Goal: Transaction & Acquisition: Obtain resource

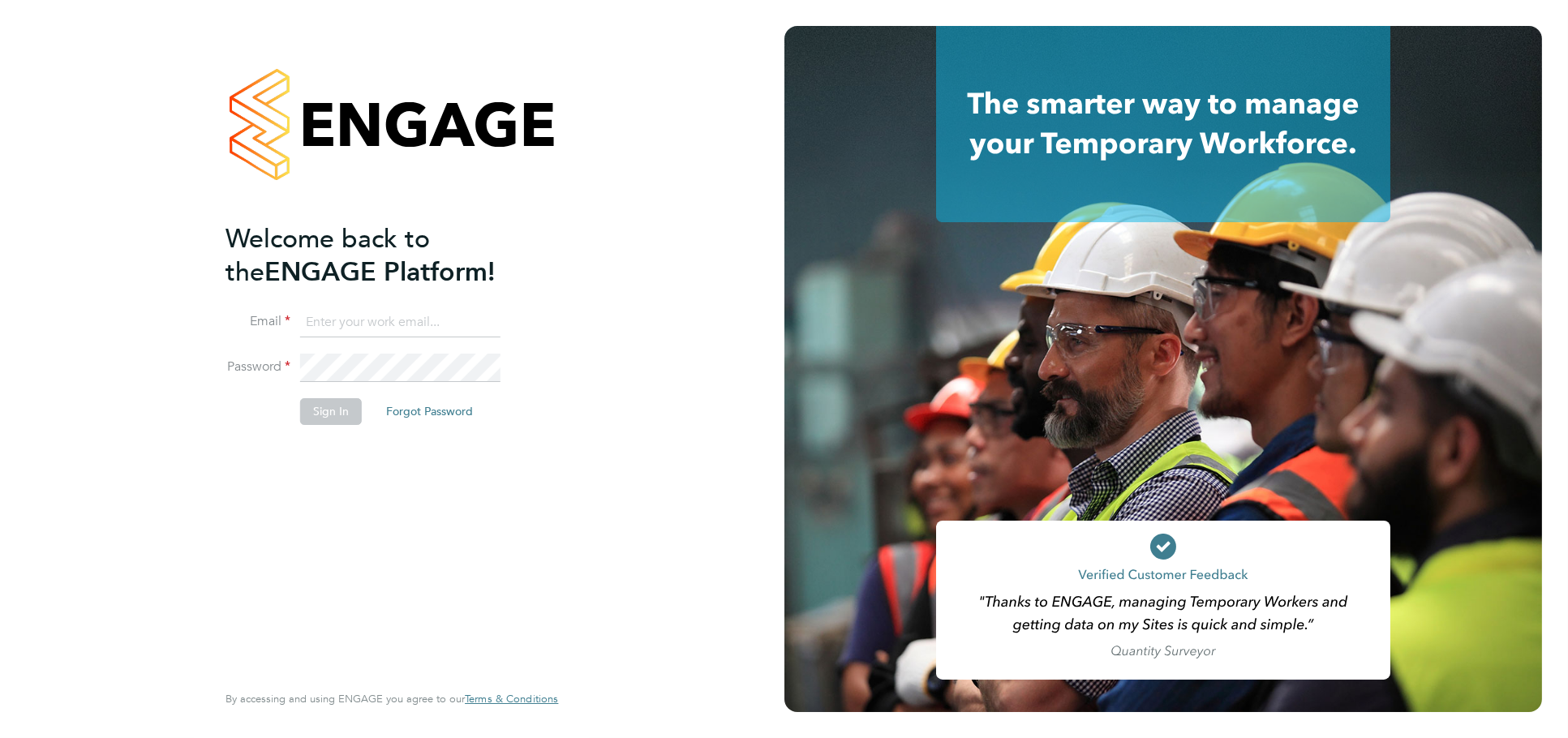
type input "[PERSON_NAME][EMAIL_ADDRESS][DOMAIN_NAME]"
click at [331, 436] on li "Sign In Forgot Password" at bounding box center [383, 419] width 316 height 42
click at [331, 415] on button "Sign In" at bounding box center [331, 411] width 62 height 26
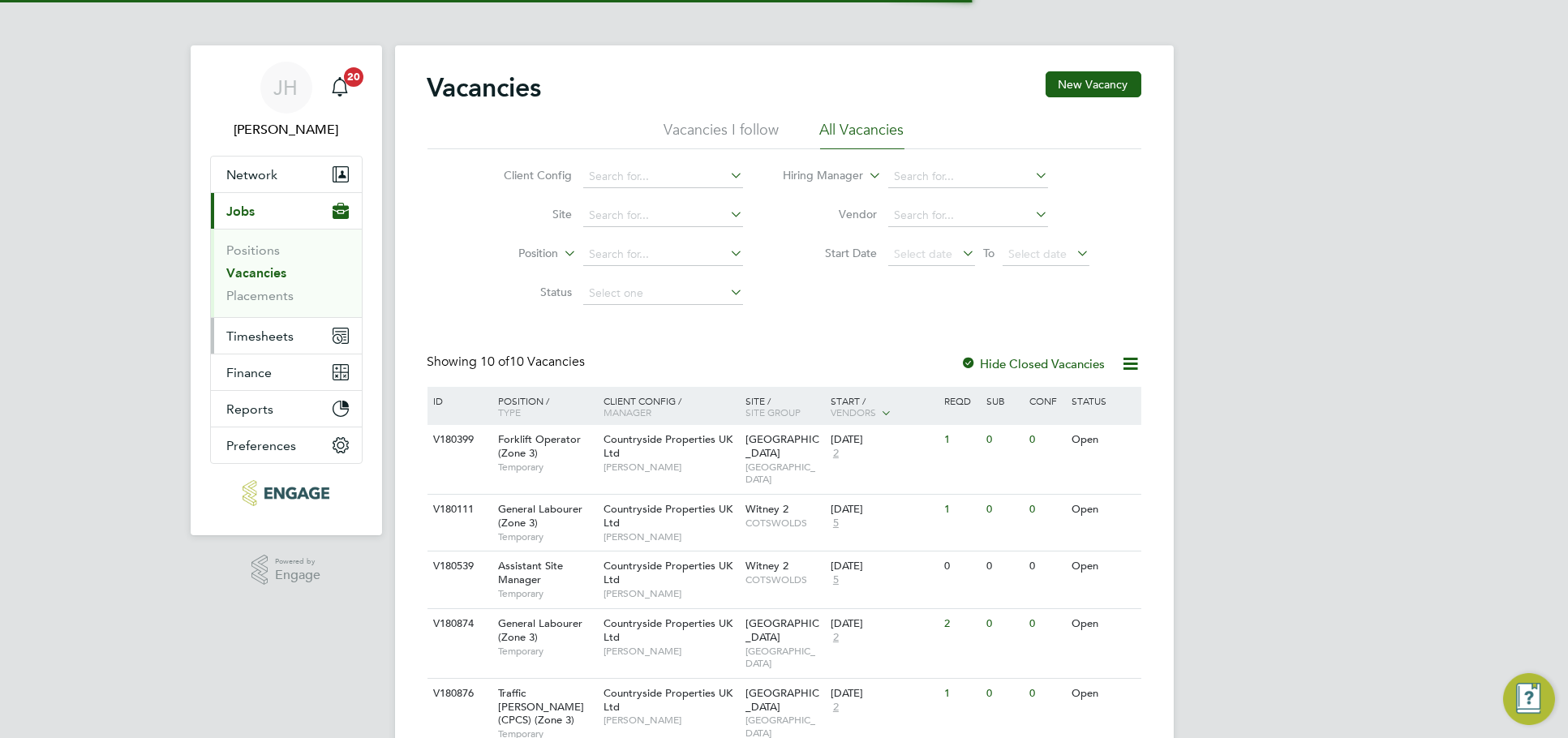
click at [285, 339] on span "Timesheets" at bounding box center [260, 336] width 67 height 15
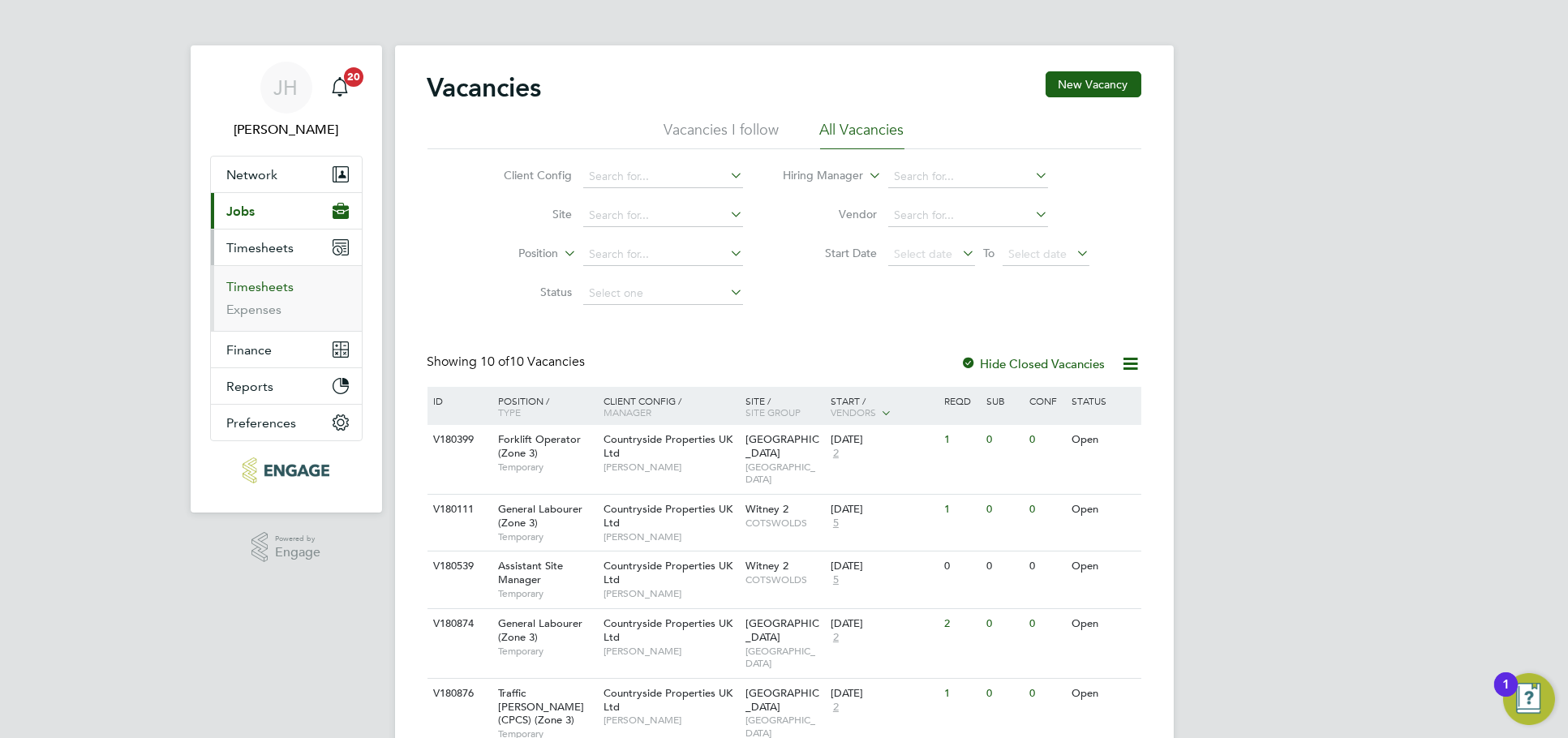
click at [269, 286] on link "Timesheets" at bounding box center [260, 286] width 67 height 15
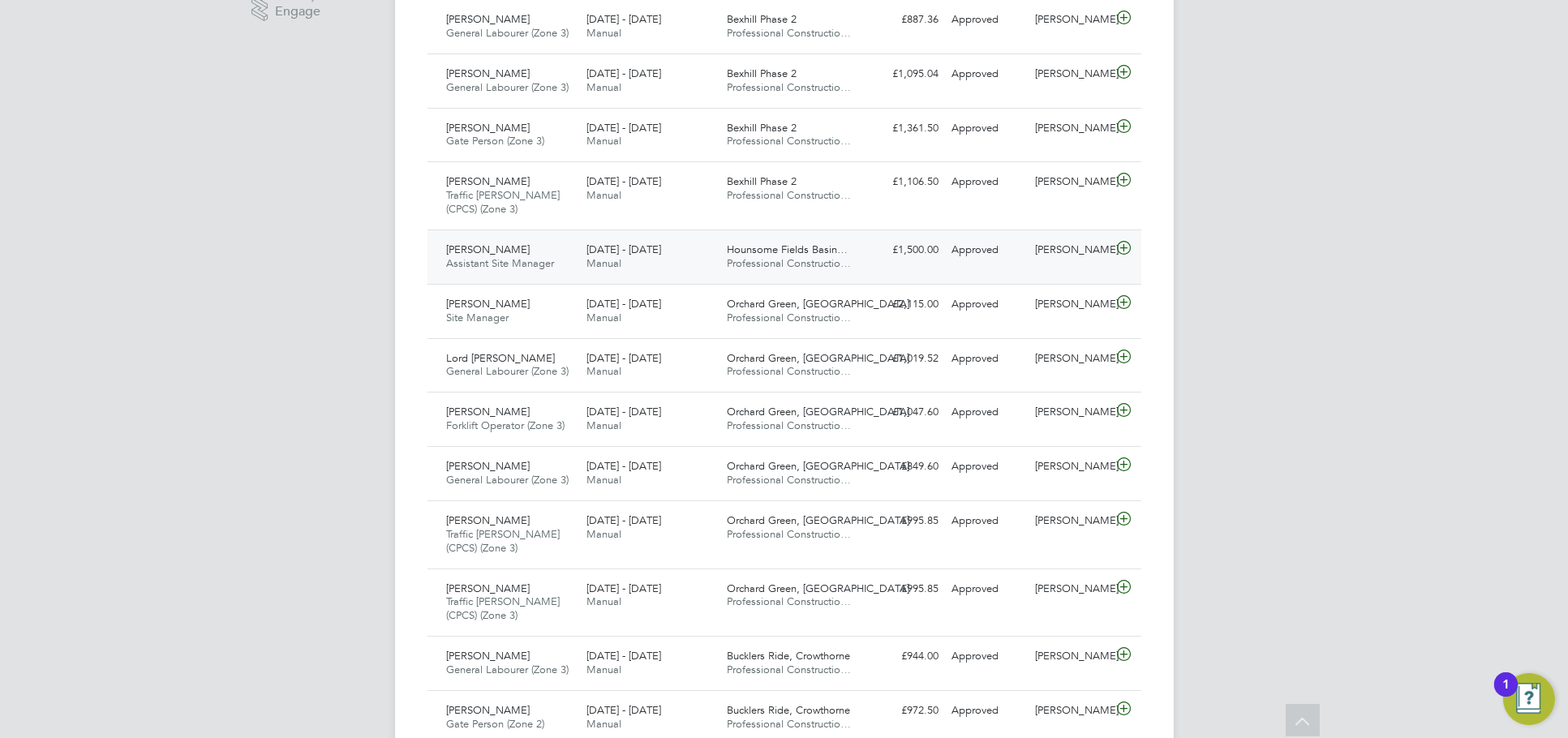
click at [1073, 264] on div "Martin Chambers Assistant Site Manager 15 - 21 Sep 2025 15 - 21 Sep 2025 Manual…" at bounding box center [784, 256] width 714 height 54
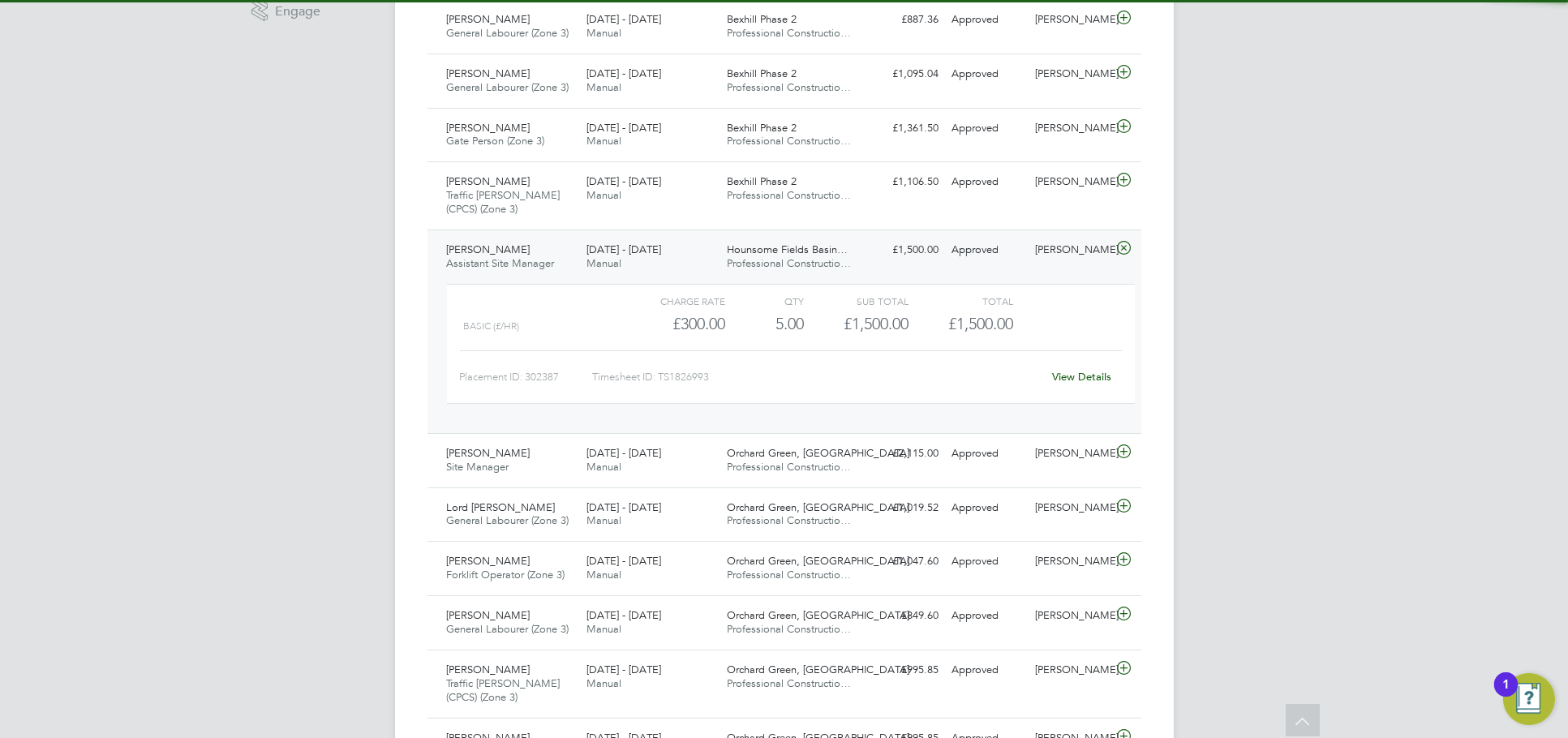
click at [1076, 380] on link "View Details" at bounding box center [1081, 377] width 59 height 13
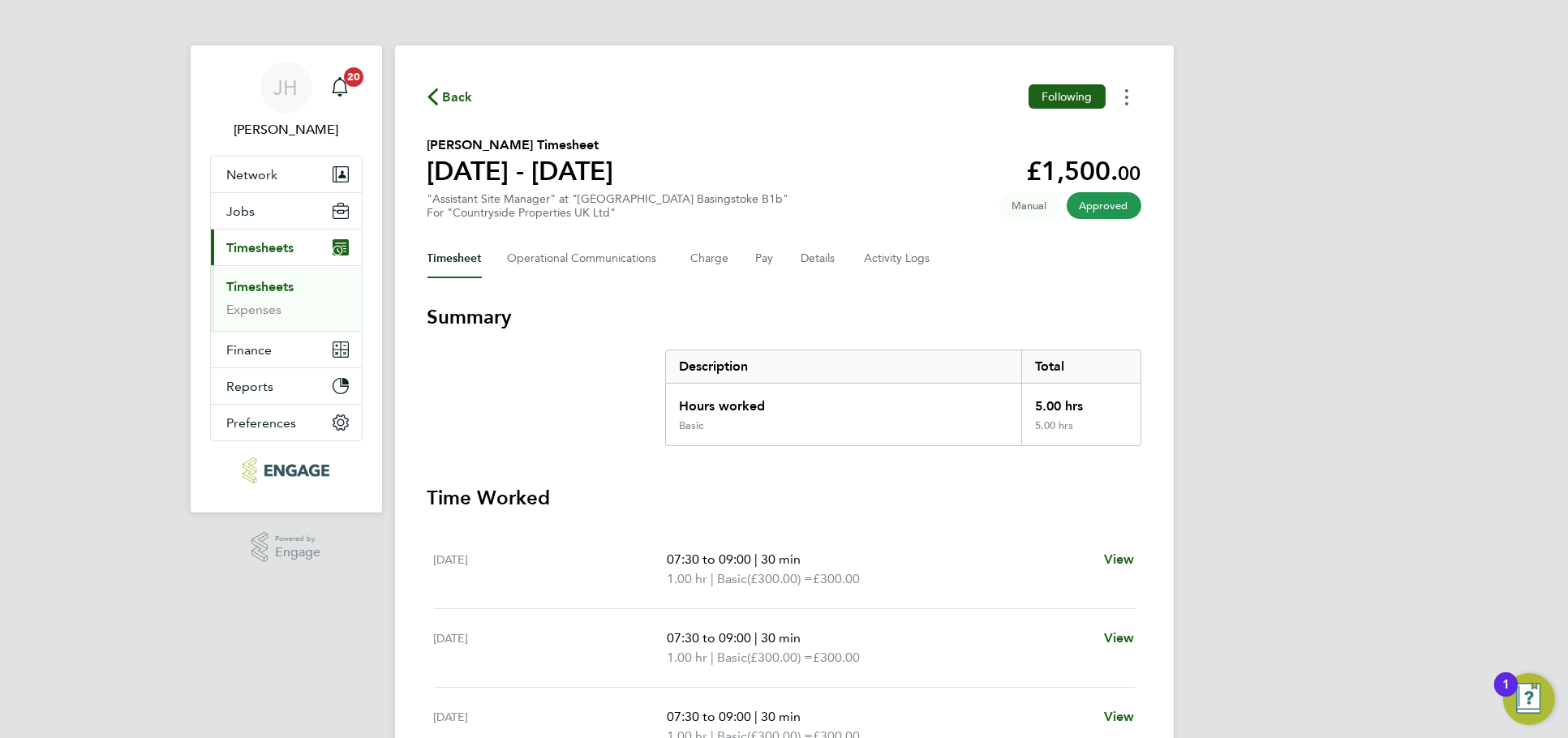
click at [1125, 98] on icon "Timesheets Menu" at bounding box center [1126, 97] width 3 height 16
click at [1075, 130] on link "Download timesheet" at bounding box center [1043, 133] width 195 height 33
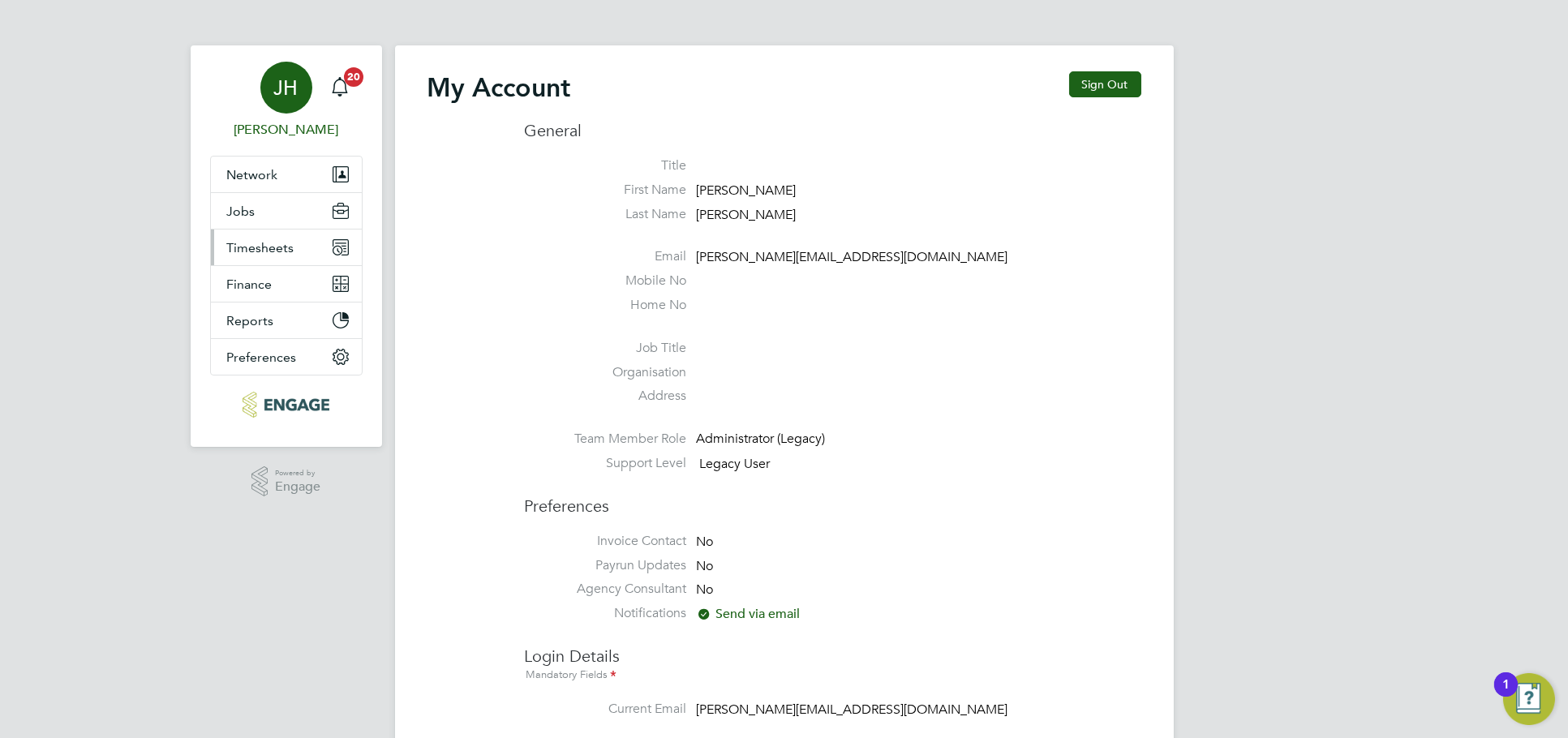
type input "[PERSON_NAME][EMAIL_ADDRESS][DOMAIN_NAME]"
click at [290, 243] on span "Timesheets" at bounding box center [260, 248] width 67 height 15
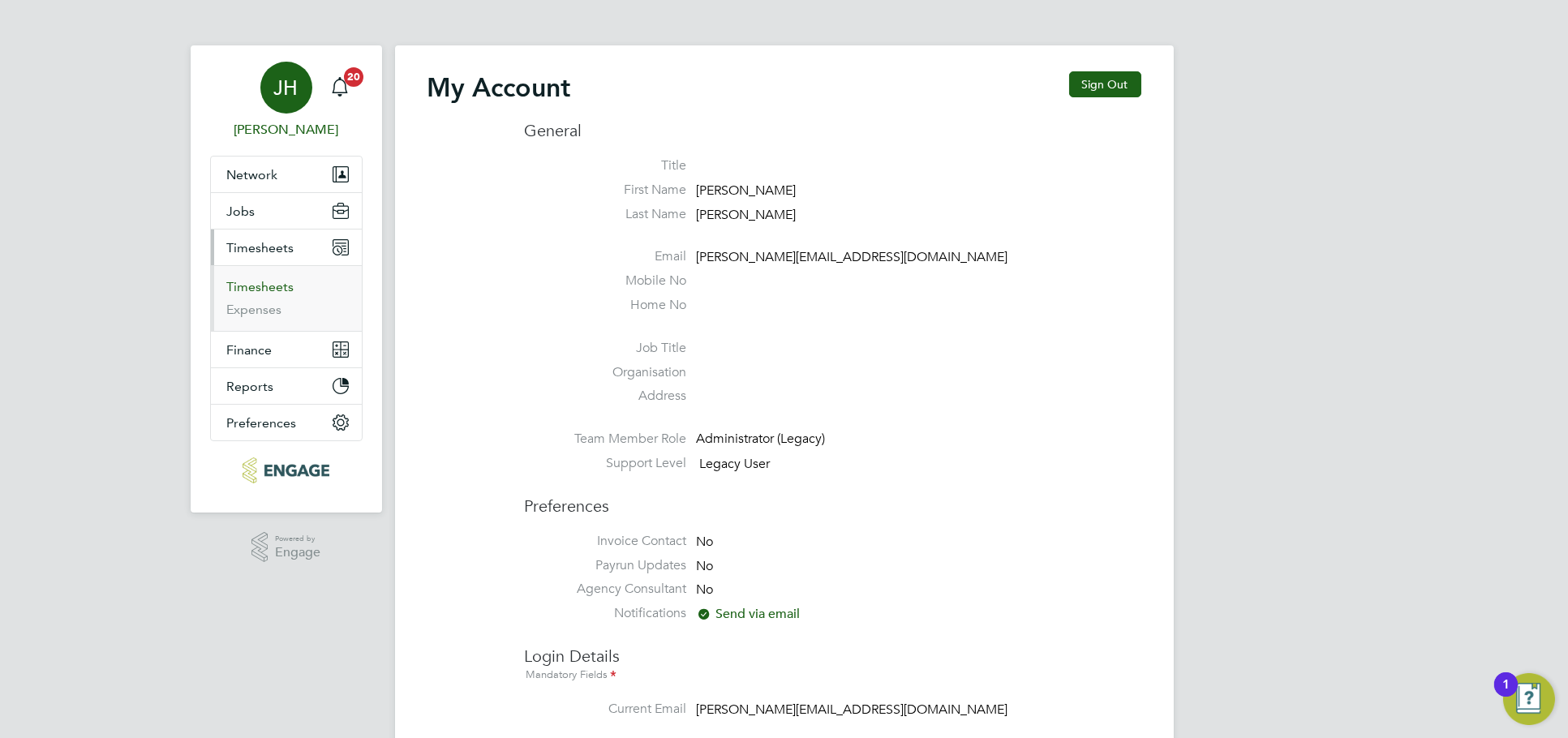
click at [269, 279] on link "Timesheets" at bounding box center [260, 286] width 67 height 15
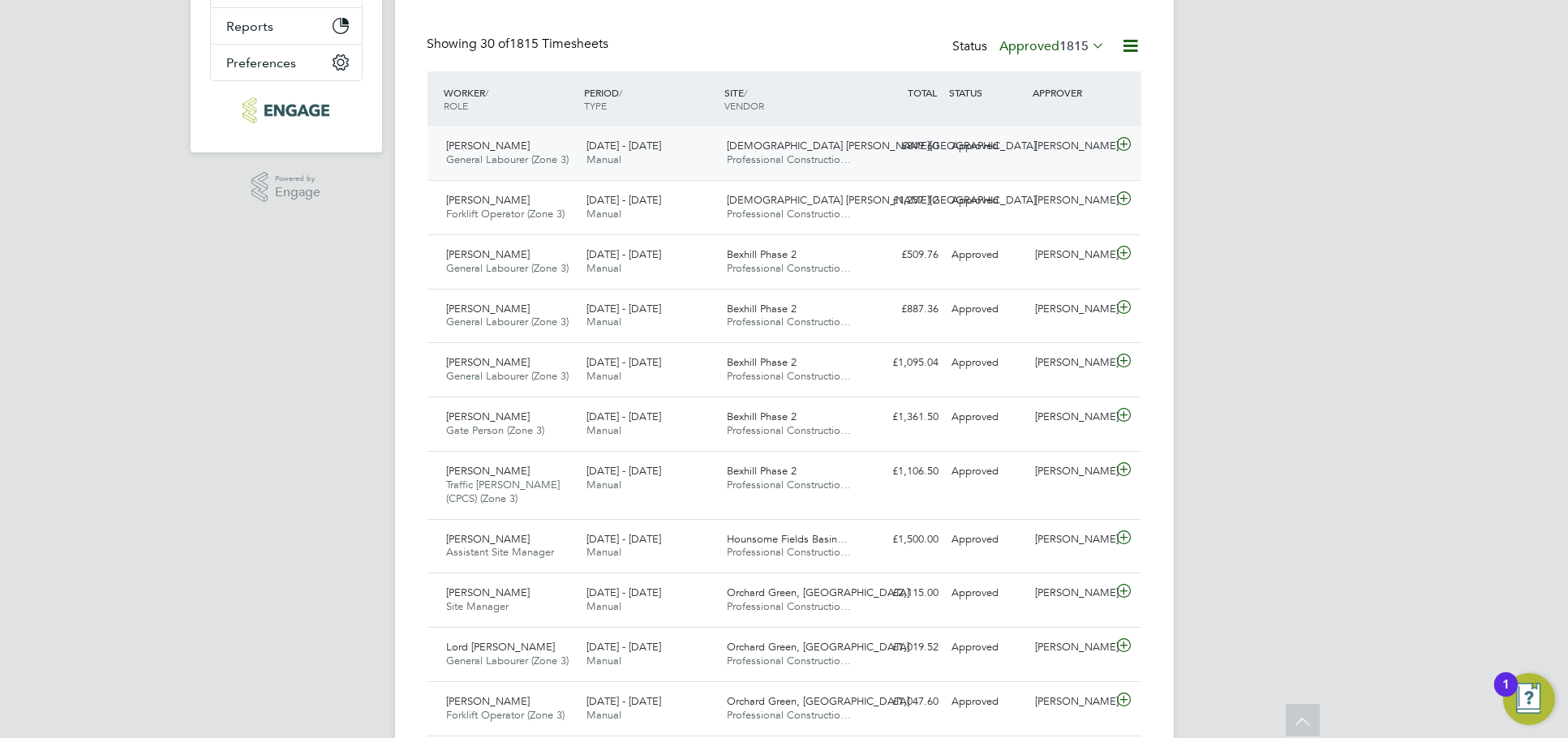
click at [1072, 154] on div "Kyle Munden" at bounding box center [1070, 146] width 85 height 27
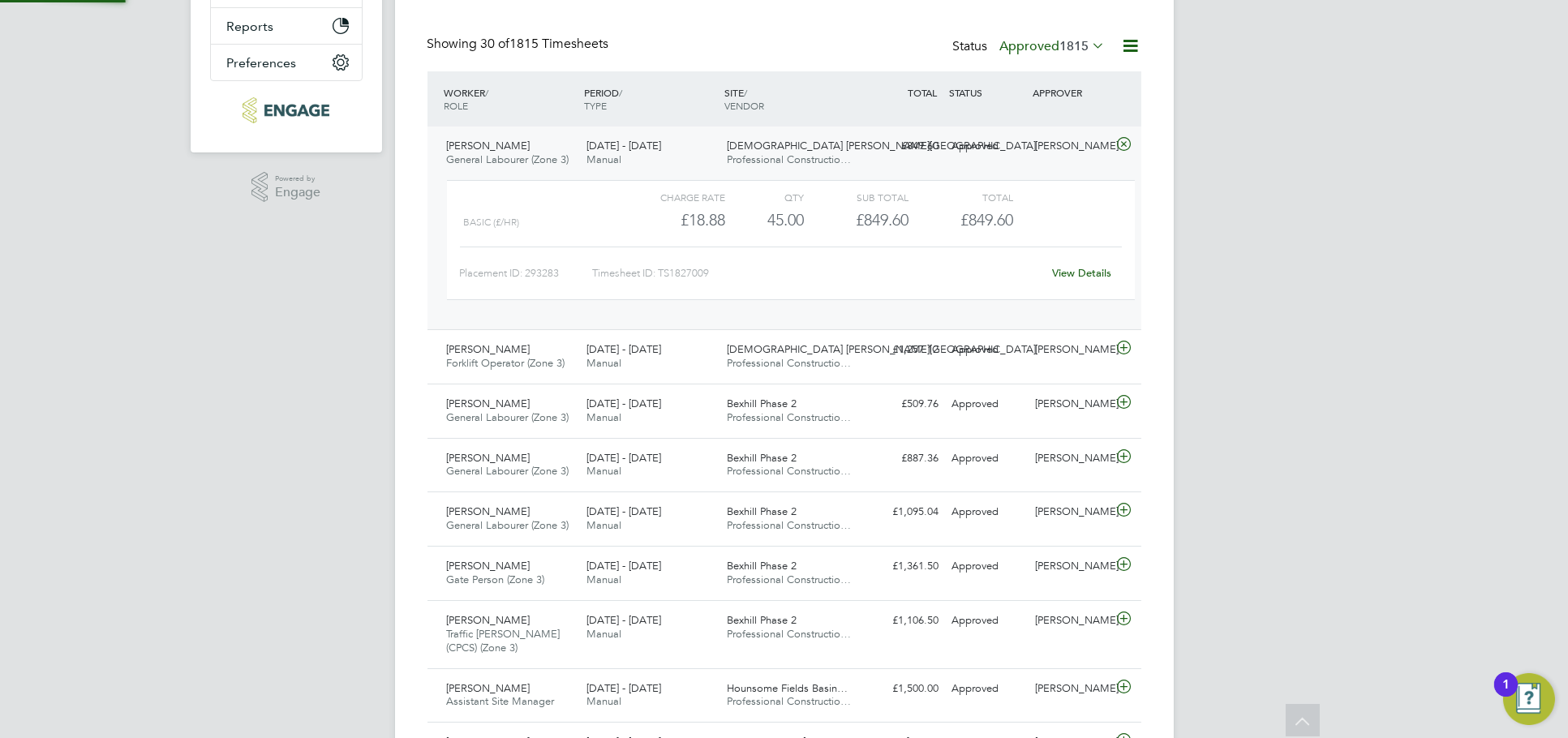
click at [1073, 264] on div "View Details" at bounding box center [1082, 273] width 79 height 26
click at [1071, 268] on link "View Details" at bounding box center [1081, 273] width 59 height 13
click at [1067, 341] on div "Kyle Munden" at bounding box center [1070, 350] width 85 height 27
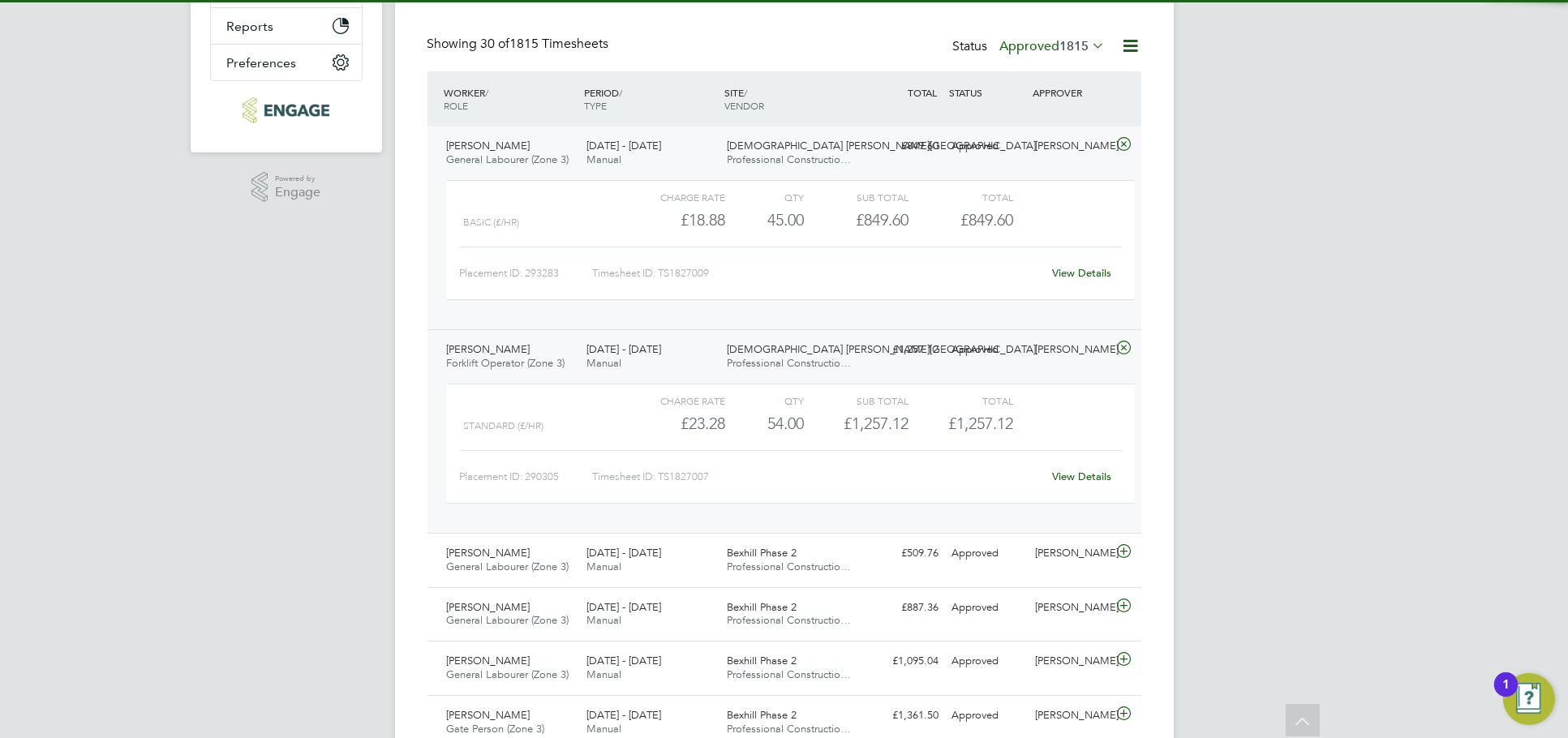
click at [1075, 479] on link "View Details" at bounding box center [1081, 476] width 59 height 13
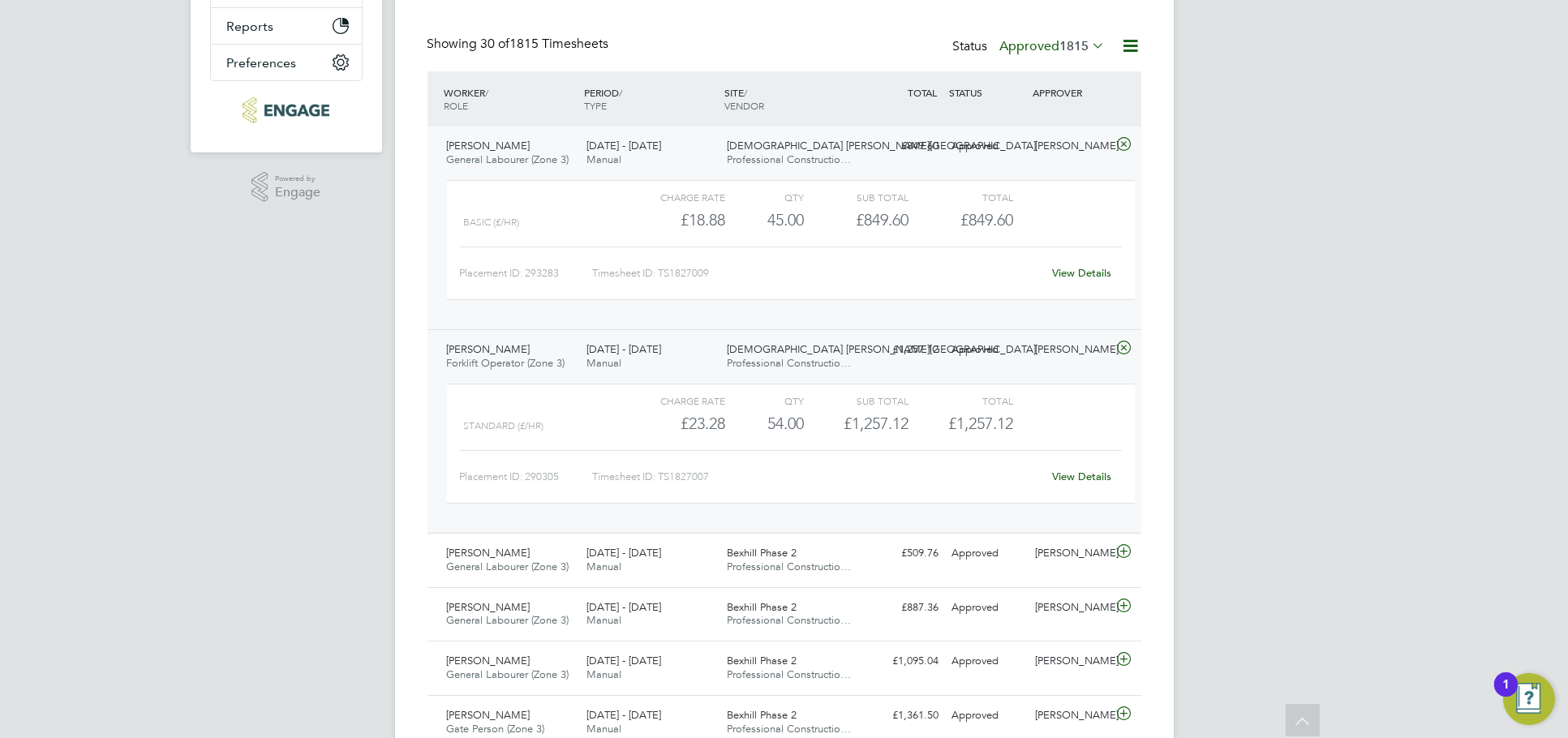
click at [1083, 134] on div "Kyle Munden" at bounding box center [1070, 146] width 85 height 27
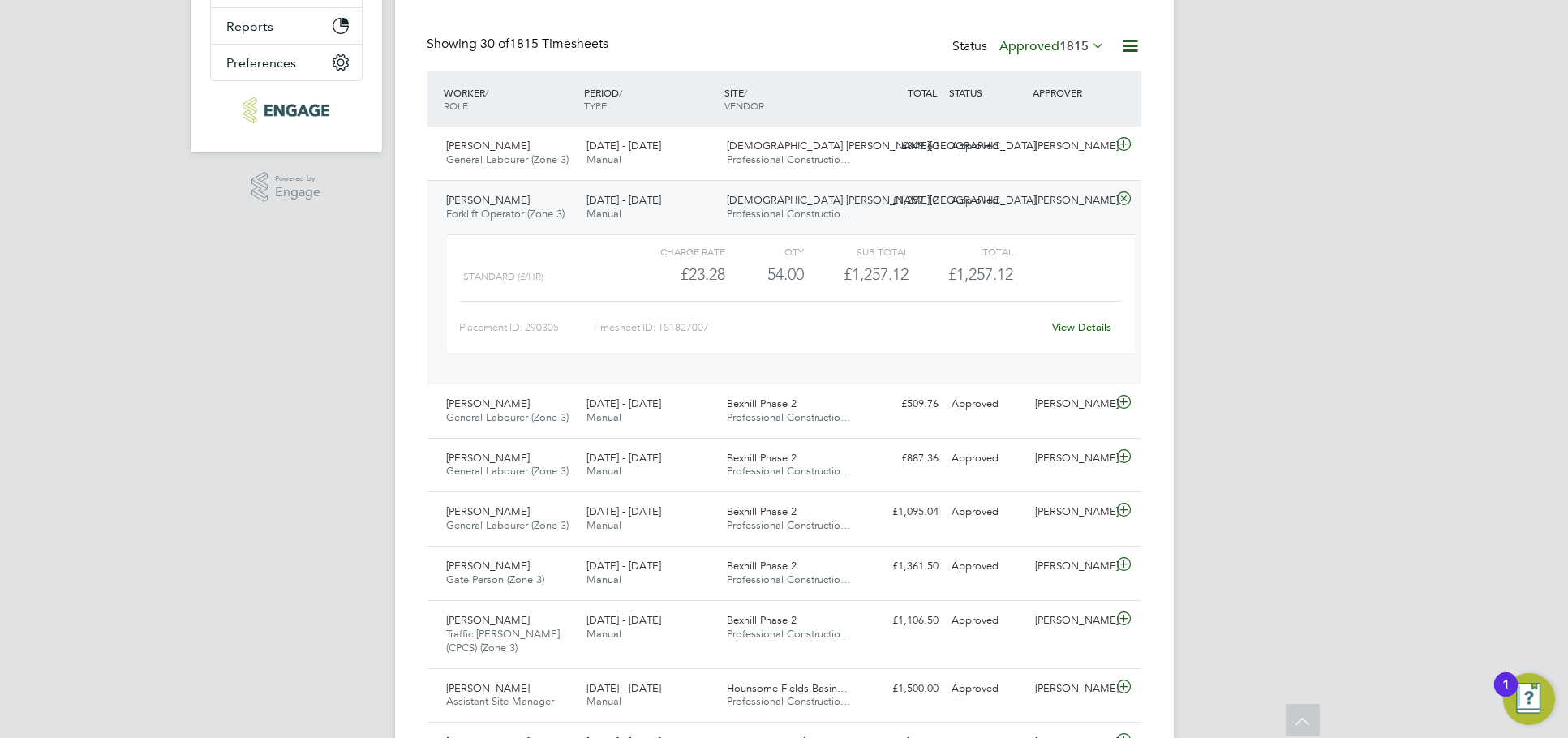
click at [1079, 229] on div "Charge rate QTY Sub Total Total Standard (£/HR) £23.28 54 54.00 54 £1,257.12 £1…" at bounding box center [790, 302] width 700 height 149
click at [1077, 213] on div "Kyle Munden" at bounding box center [1070, 201] width 85 height 27
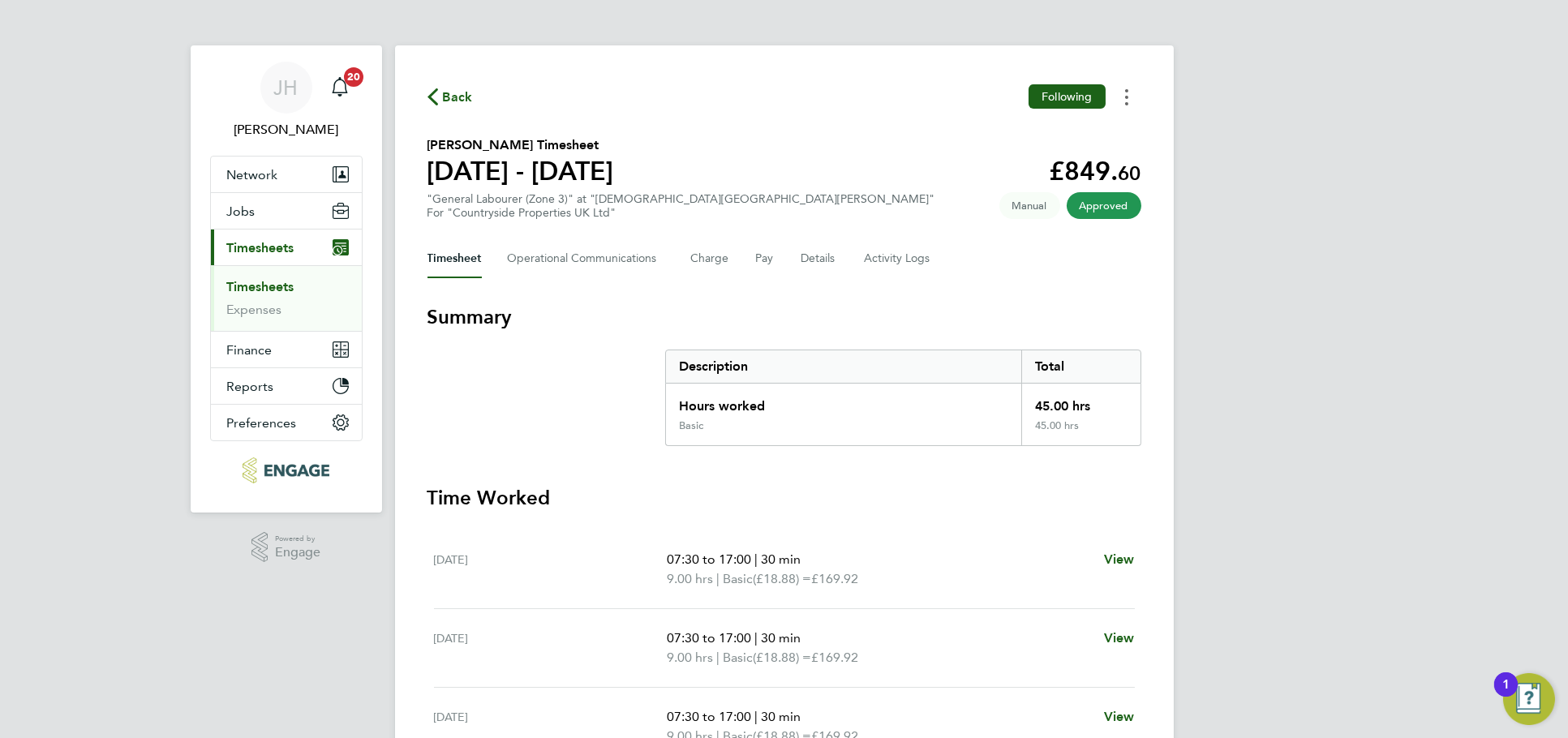
click at [1134, 95] on button "Timesheets Menu" at bounding box center [1126, 97] width 29 height 25
click at [1072, 138] on link "Download timesheet" at bounding box center [1043, 133] width 195 height 33
drag, startPoint x: 1290, startPoint y: 247, endPoint x: 1097, endPoint y: 246, distance: 193.0
click at [1290, 247] on div "JH Jess Hogan Notifications 20 Applications: Network Team Members Businesses Si…" at bounding box center [784, 592] width 1568 height 1185
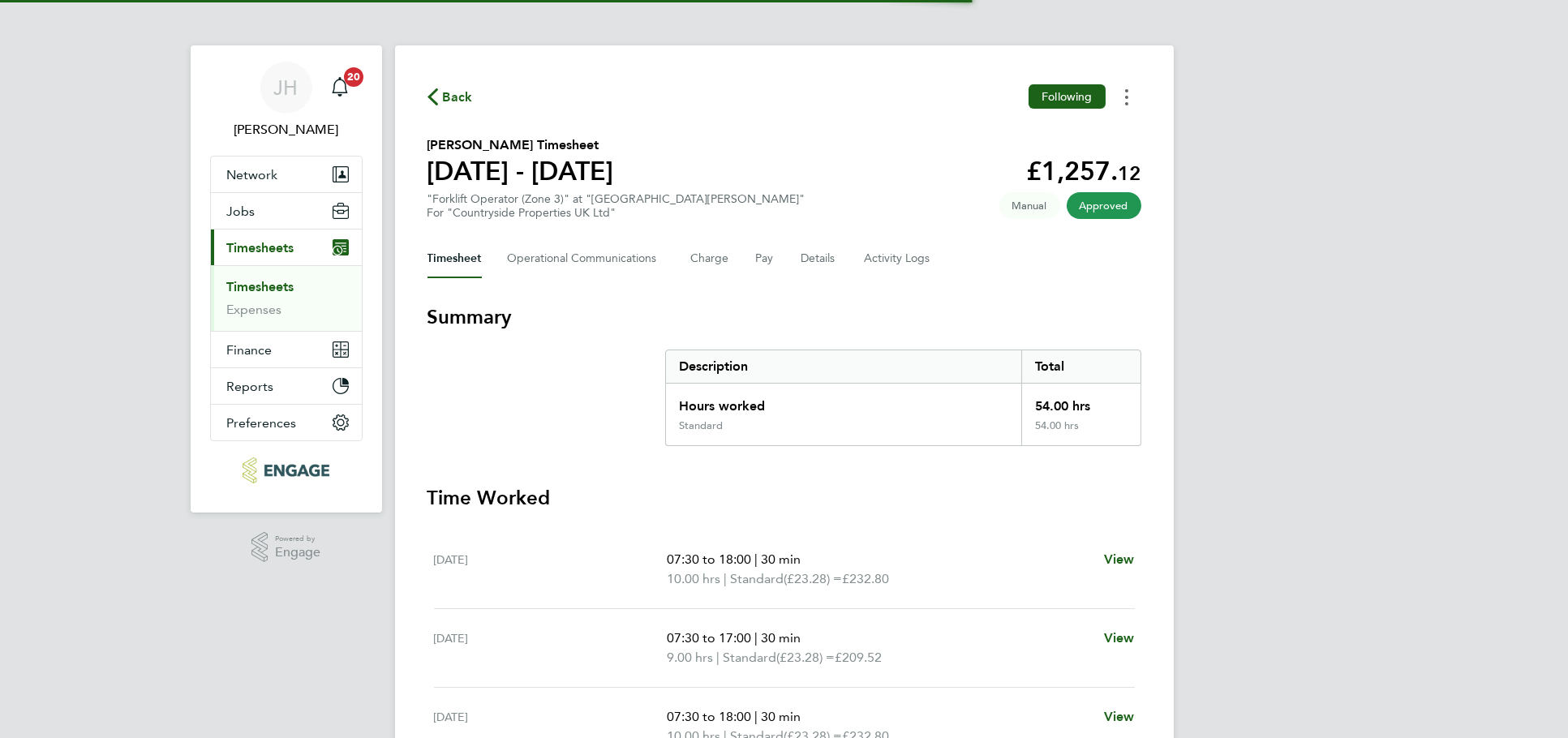
click at [1128, 108] on button "Timesheets Menu" at bounding box center [1126, 97] width 29 height 25
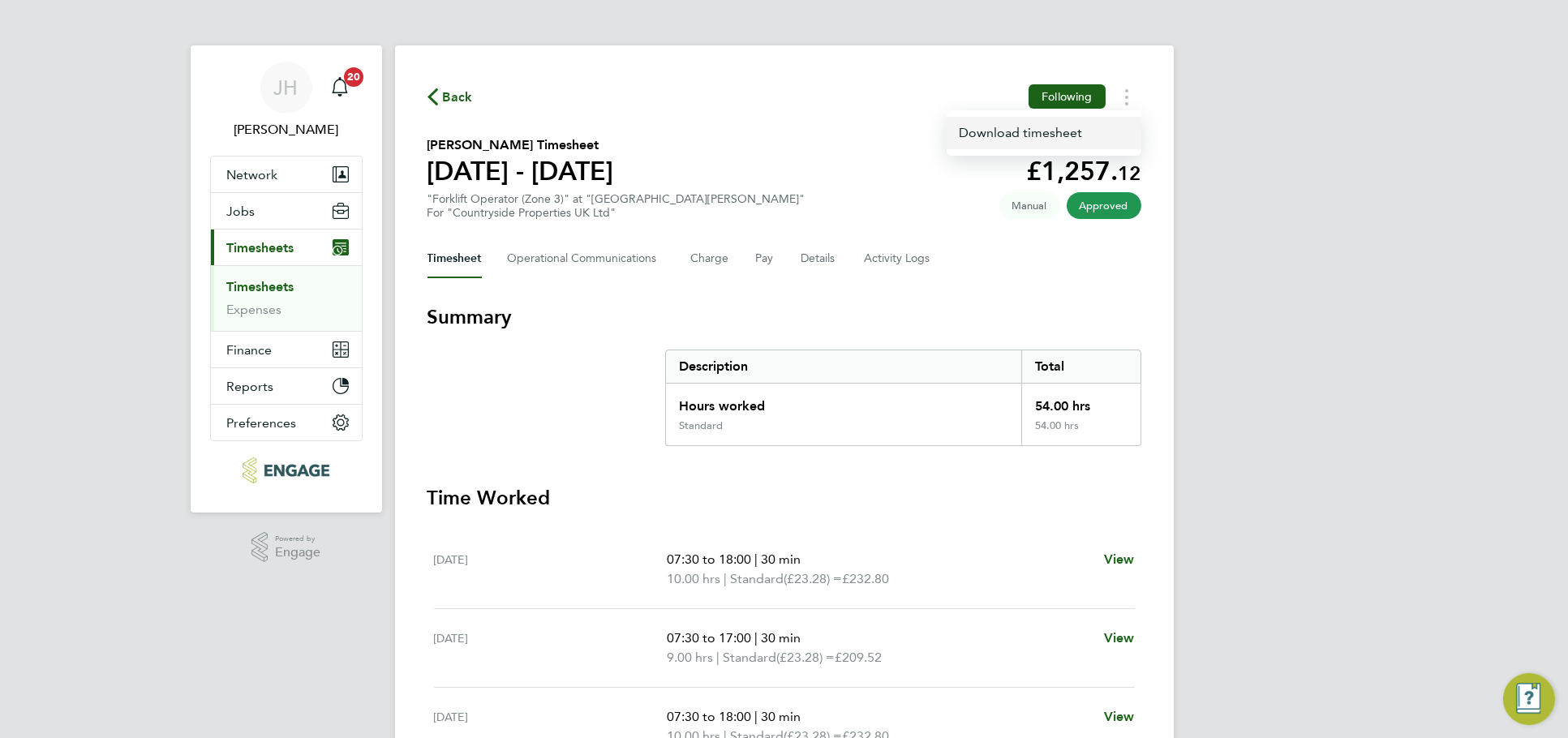
click at [1065, 128] on link "Download timesheet" at bounding box center [1043, 133] width 195 height 33
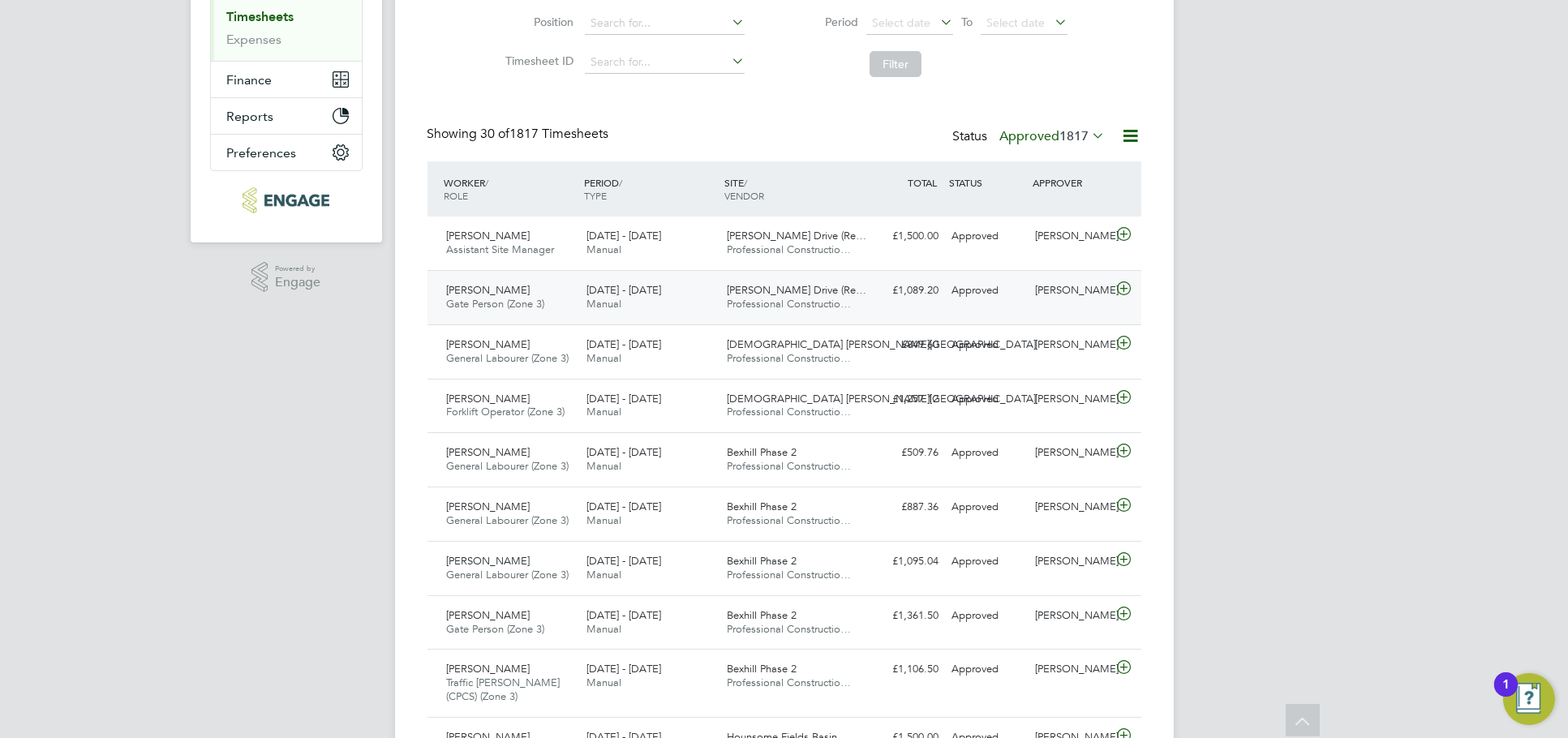
click at [1017, 290] on div "Approved" at bounding box center [986, 291] width 85 height 27
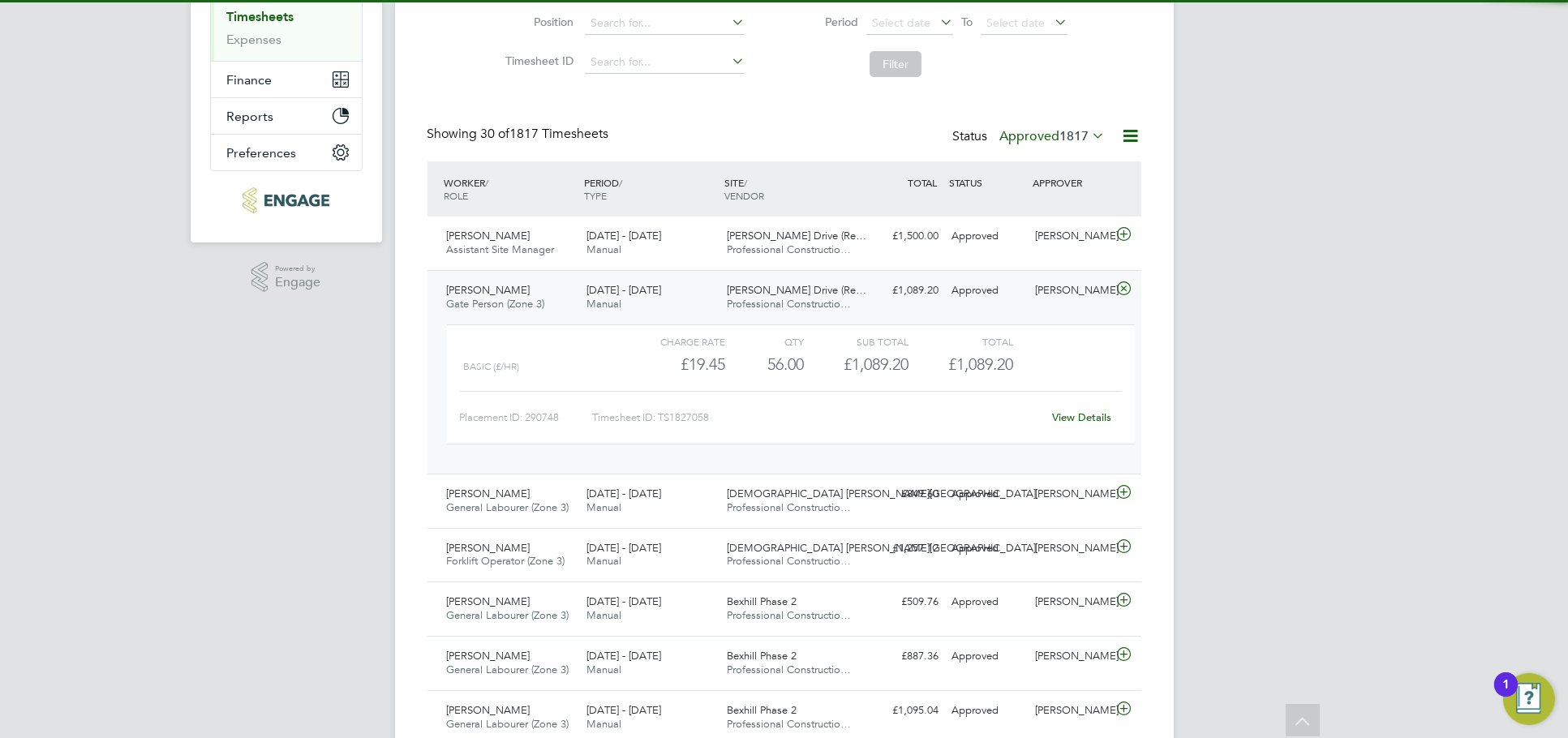
click at [1083, 420] on link "View Details" at bounding box center [1081, 417] width 59 height 13
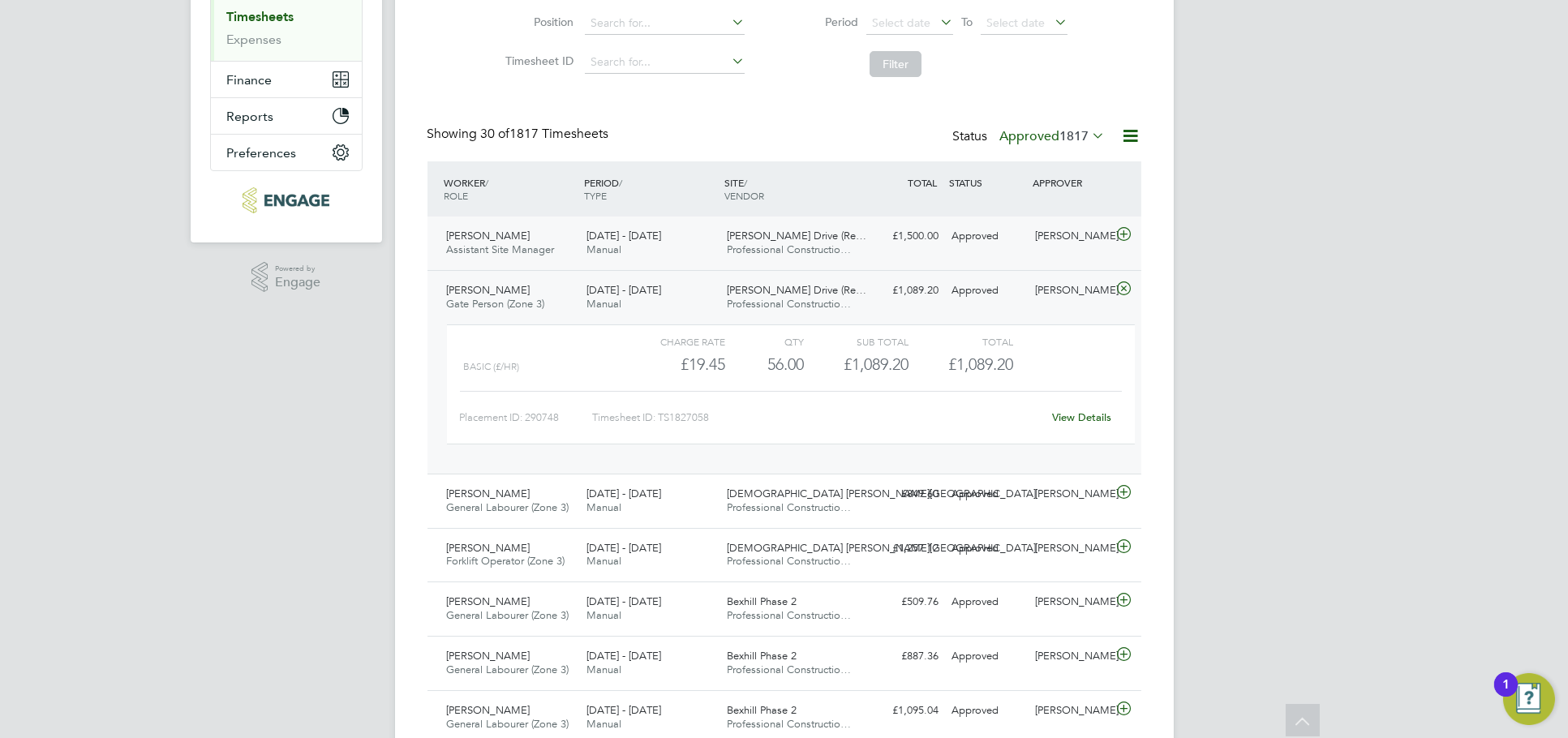
click at [1056, 239] on div "Dan Knowles" at bounding box center [1070, 237] width 85 height 27
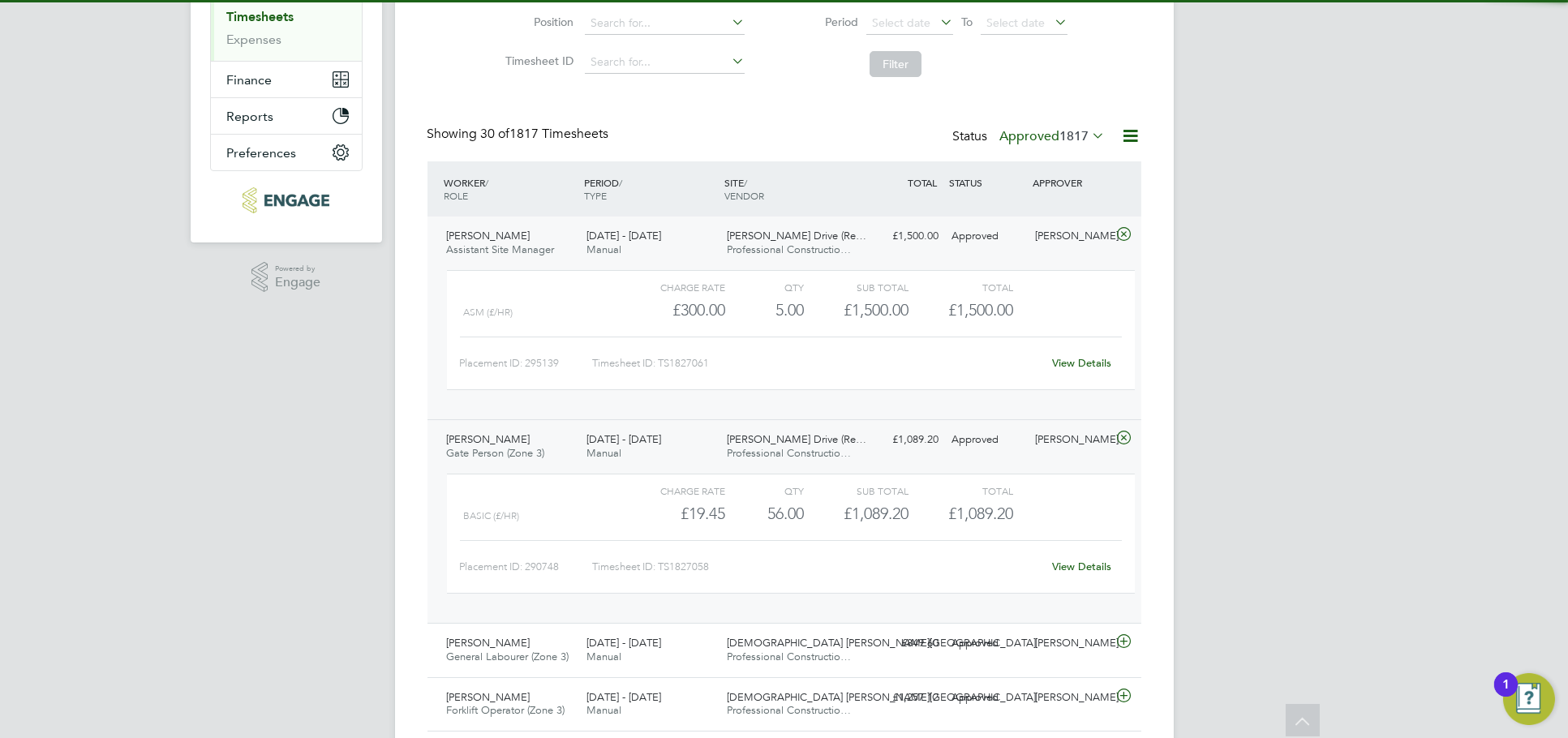
click at [1077, 363] on link "View Details" at bounding box center [1081, 363] width 59 height 13
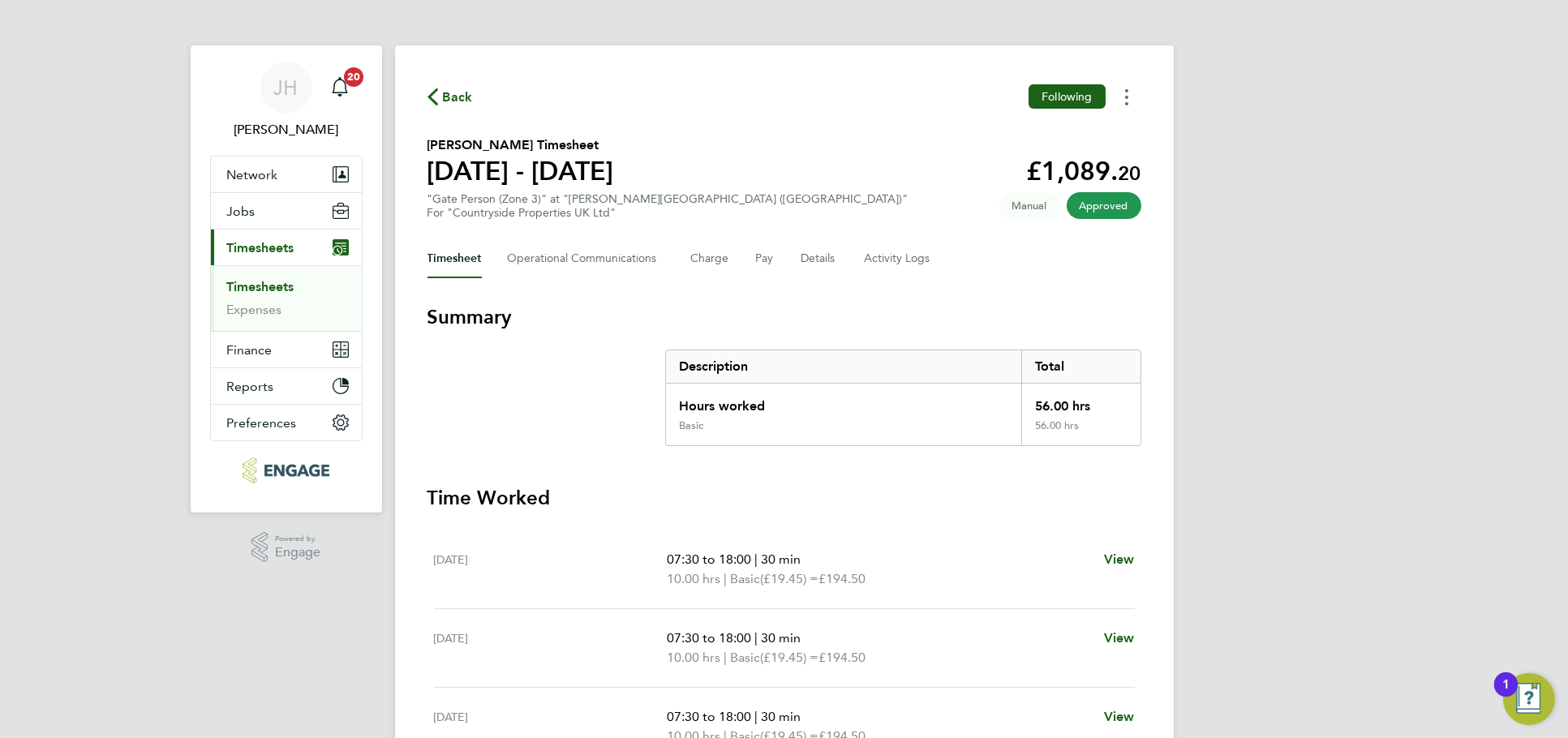
click at [1129, 86] on button "Timesheets Menu" at bounding box center [1126, 97] width 29 height 25
click at [1098, 128] on link "Download timesheet" at bounding box center [1043, 133] width 195 height 33
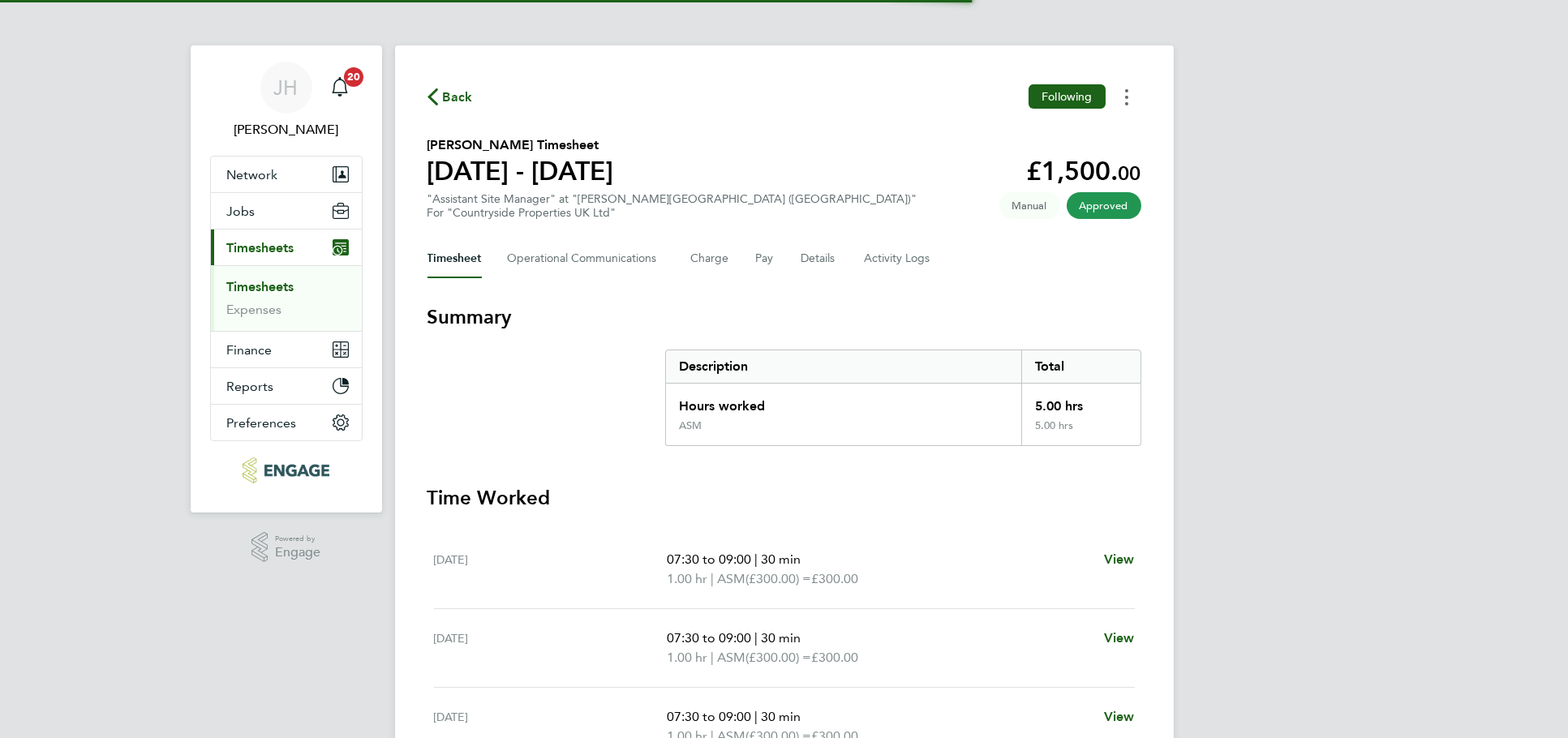
click at [1127, 97] on button "Timesheets Menu" at bounding box center [1126, 97] width 29 height 25
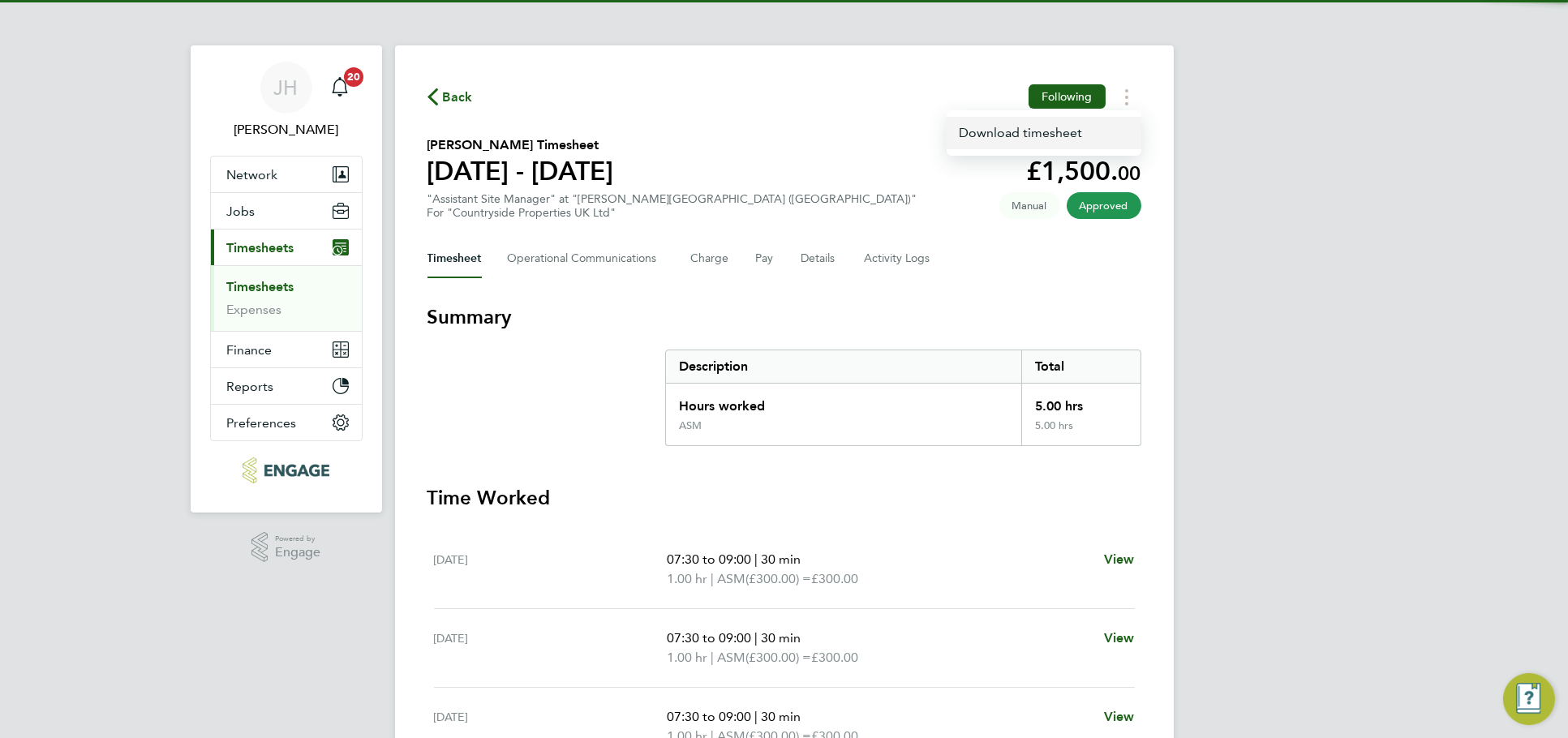
click at [1083, 139] on link "Download timesheet" at bounding box center [1043, 133] width 195 height 33
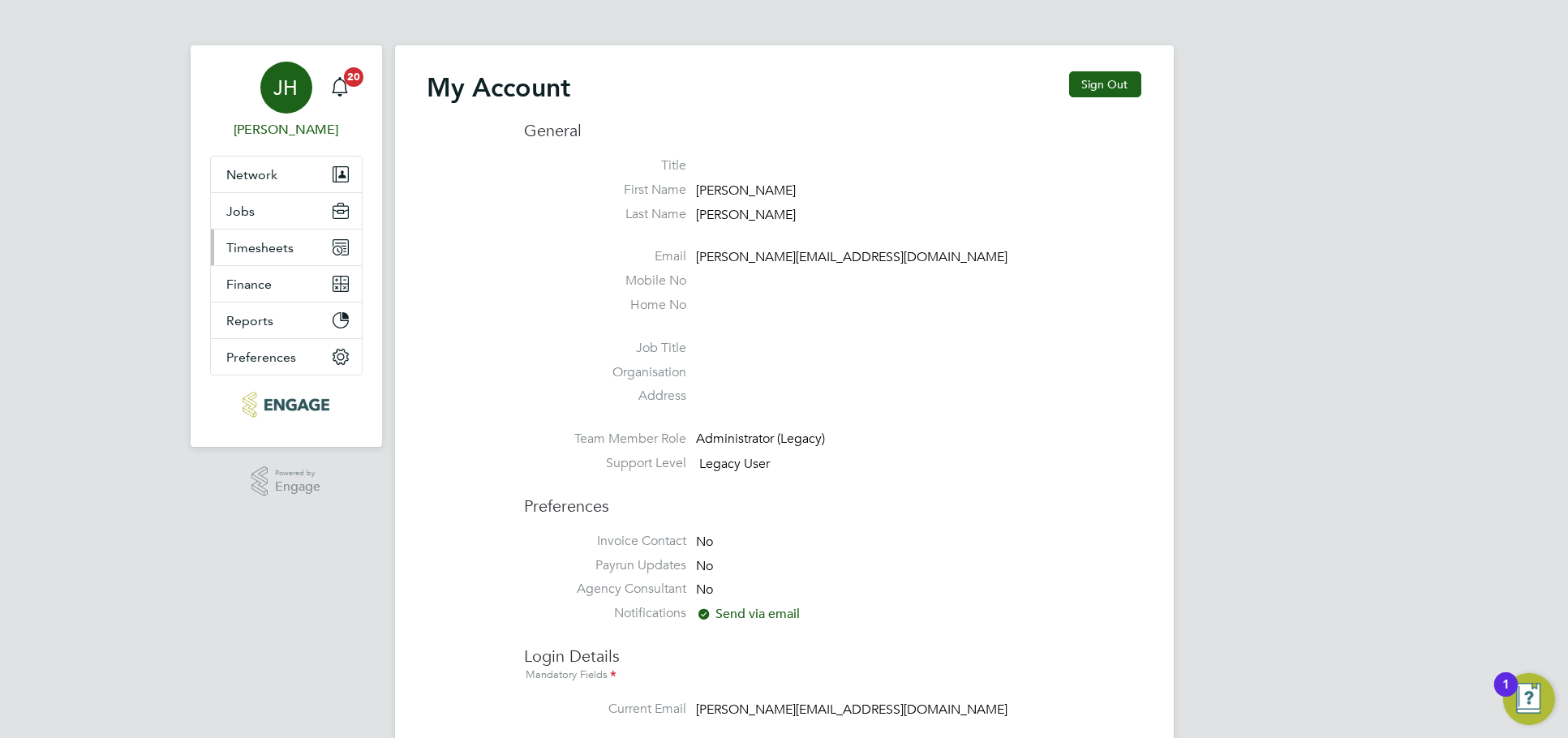
type input "jessica@pcrnet.co.uk"
click at [264, 246] on span "Timesheets" at bounding box center [260, 248] width 67 height 15
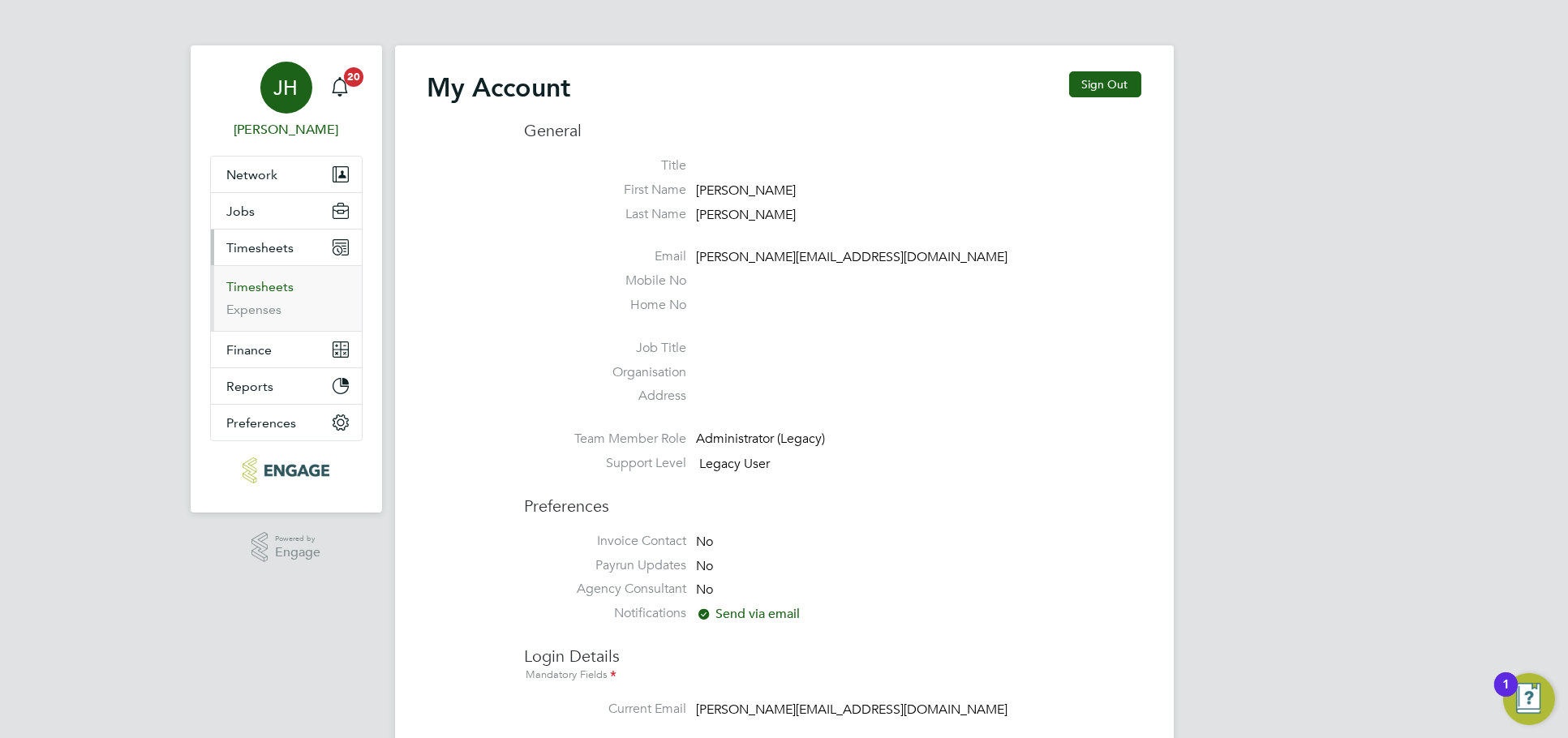
click at [279, 284] on link "Timesheets" at bounding box center [260, 286] width 67 height 15
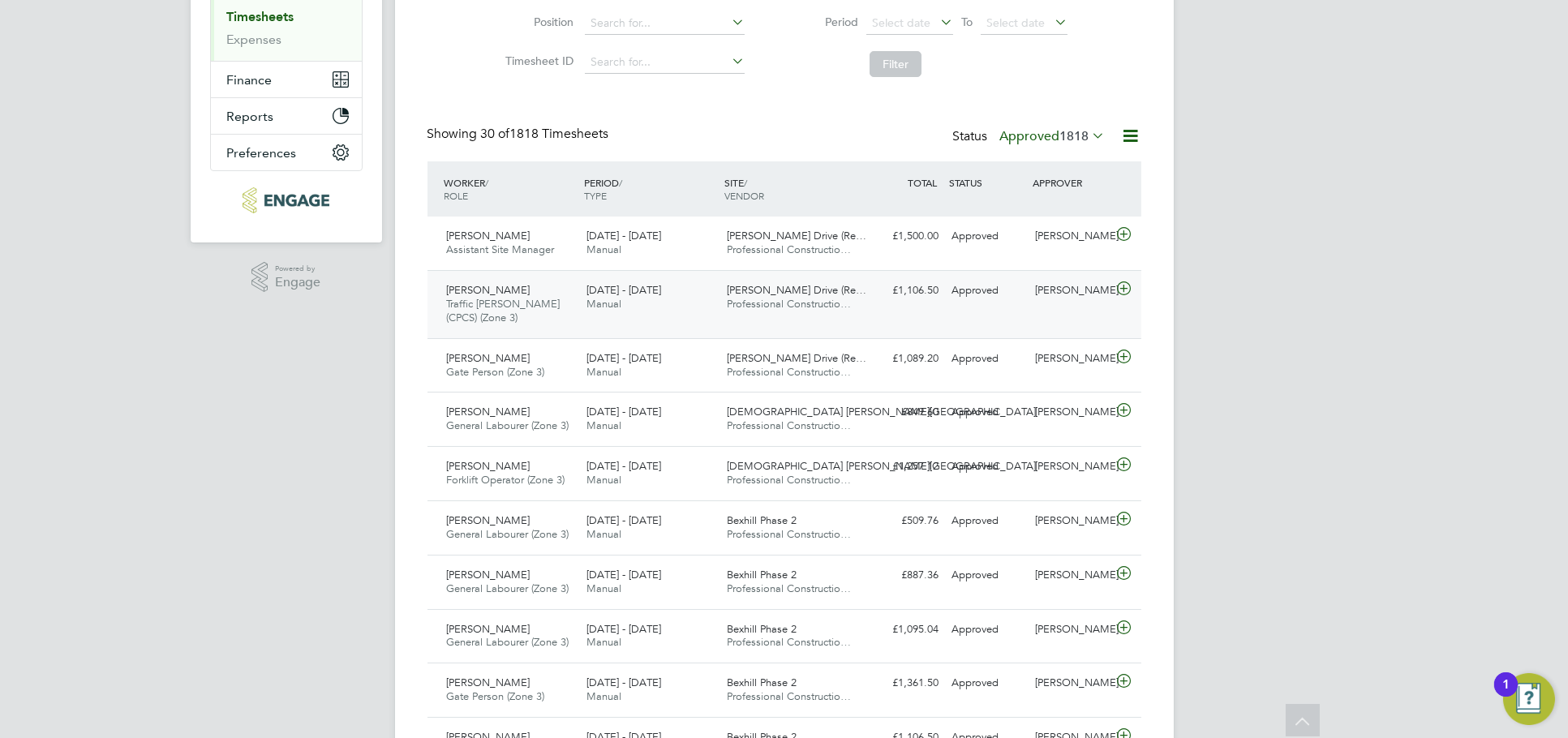
click at [1029, 311] on div "Dave Jones Traffic Marshall (CPCS) (Zone 3) 15 - 21 Sep 2025 15 - 21 Sep 2025 M…" at bounding box center [784, 304] width 714 height 68
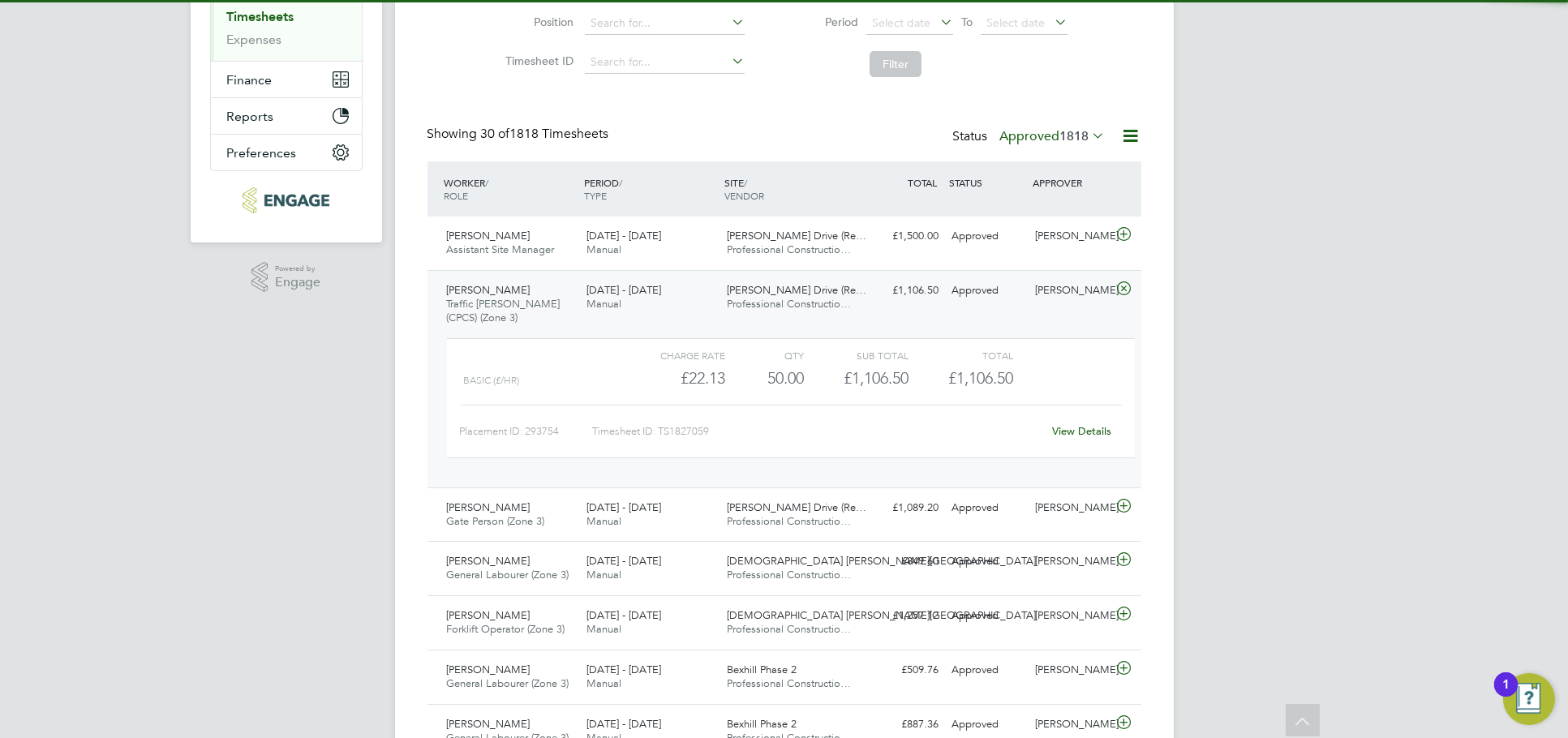
click at [1092, 426] on link "View Details" at bounding box center [1081, 431] width 59 height 13
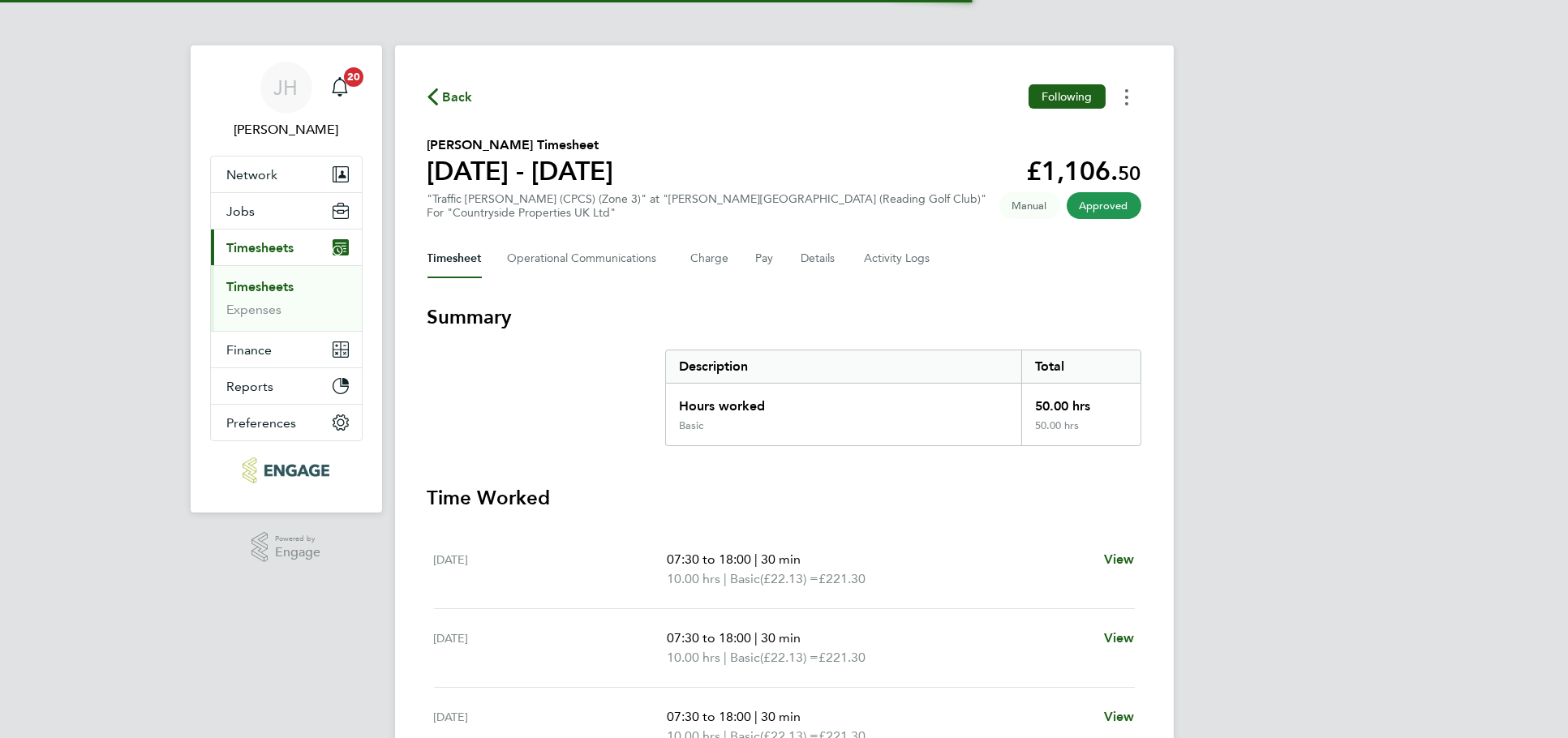
click at [1136, 93] on button "Timesheets Menu" at bounding box center [1126, 97] width 29 height 25
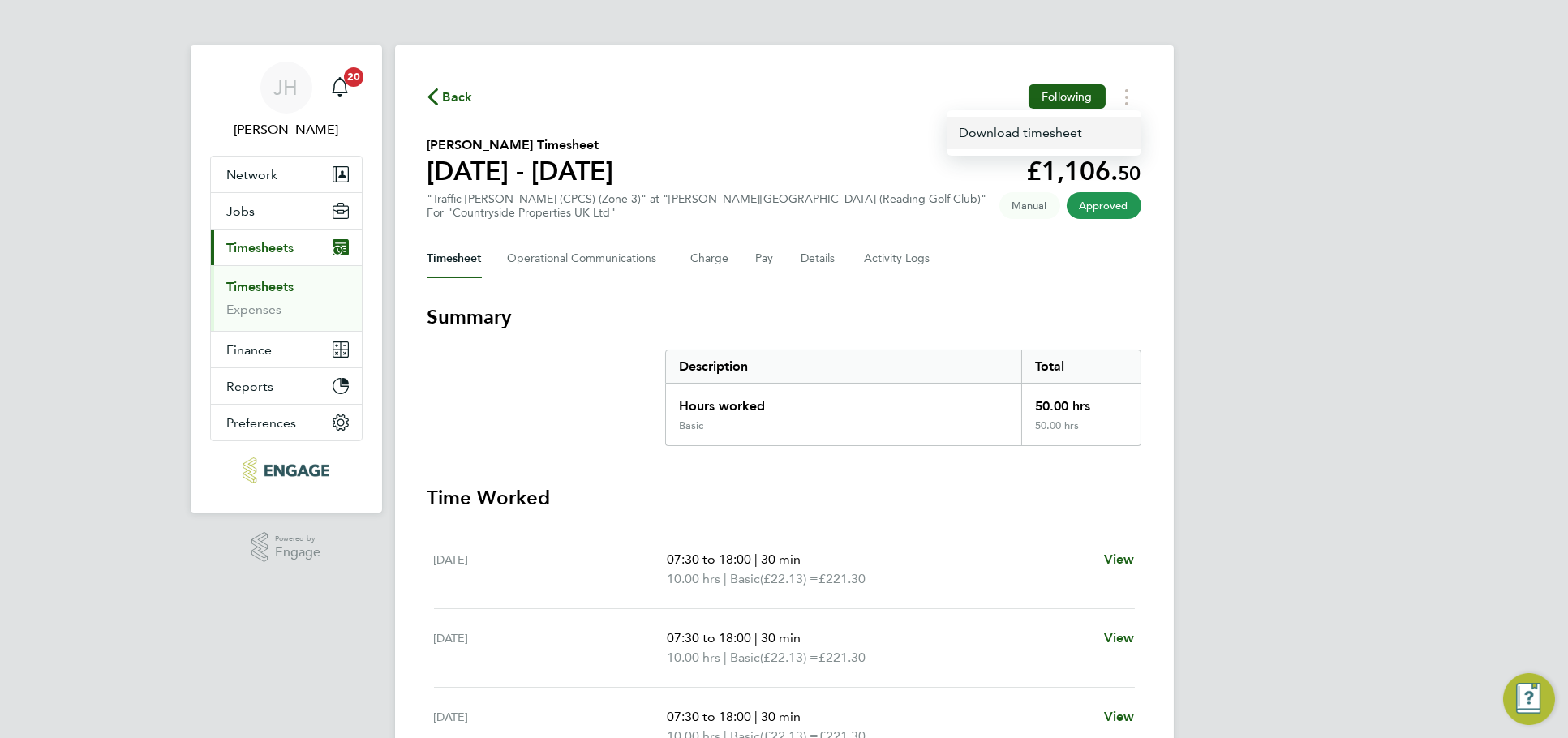
click at [1093, 123] on link "Download timesheet" at bounding box center [1043, 133] width 195 height 33
click at [1268, 562] on div "[PERSON_NAME] Notifications 20 Applications: Network Team Members Businesses Si…" at bounding box center [784, 562] width 1568 height 1125
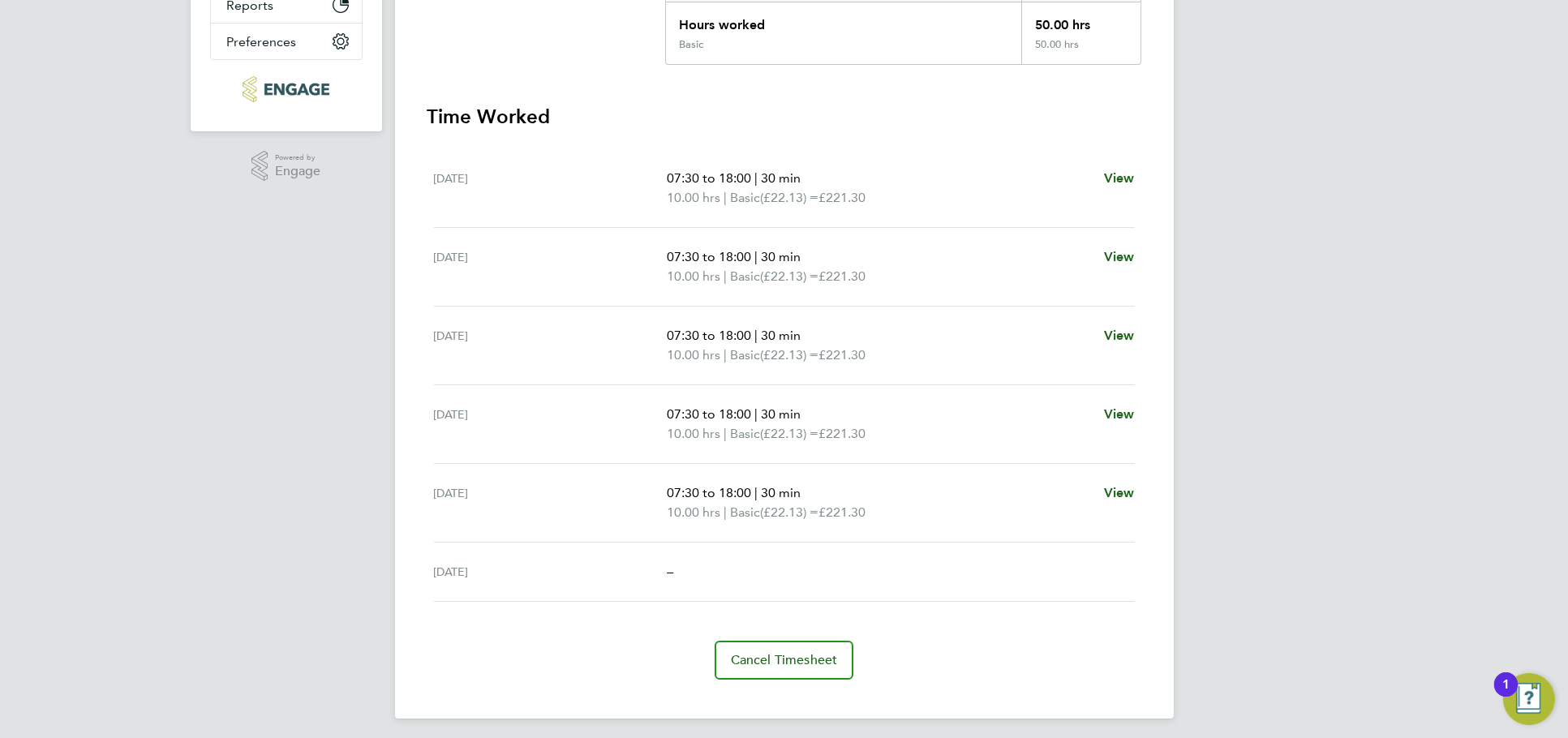
scroll to position [111, 0]
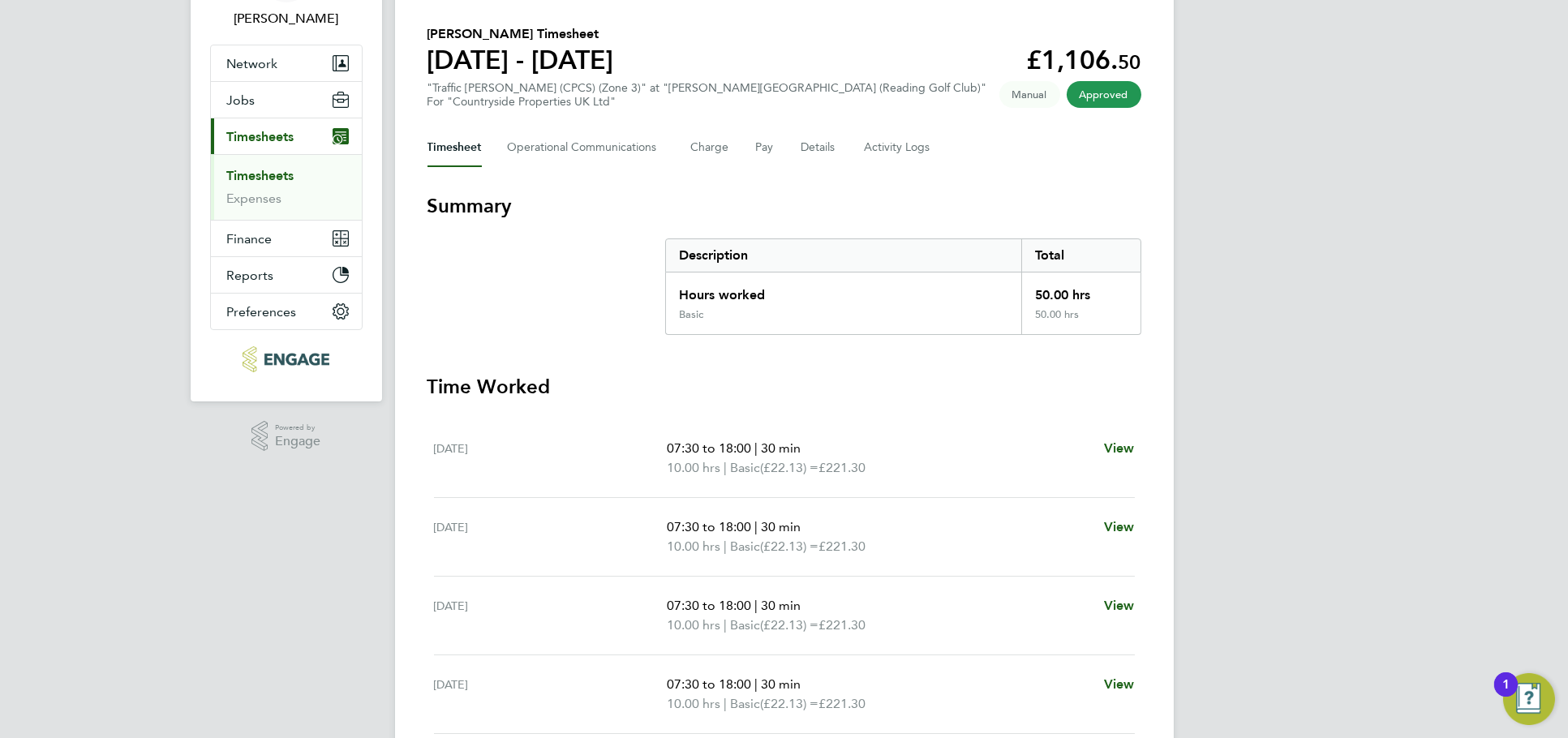
drag, startPoint x: 1036, startPoint y: 294, endPoint x: 1094, endPoint y: 291, distance: 58.1
click at [1094, 291] on div "50.00 hrs" at bounding box center [1080, 290] width 119 height 36
drag, startPoint x: 1092, startPoint y: 290, endPoint x: 1012, endPoint y: 300, distance: 80.6
click at [1012, 300] on div "Hours worked 50.00 hrs" at bounding box center [903, 290] width 474 height 36
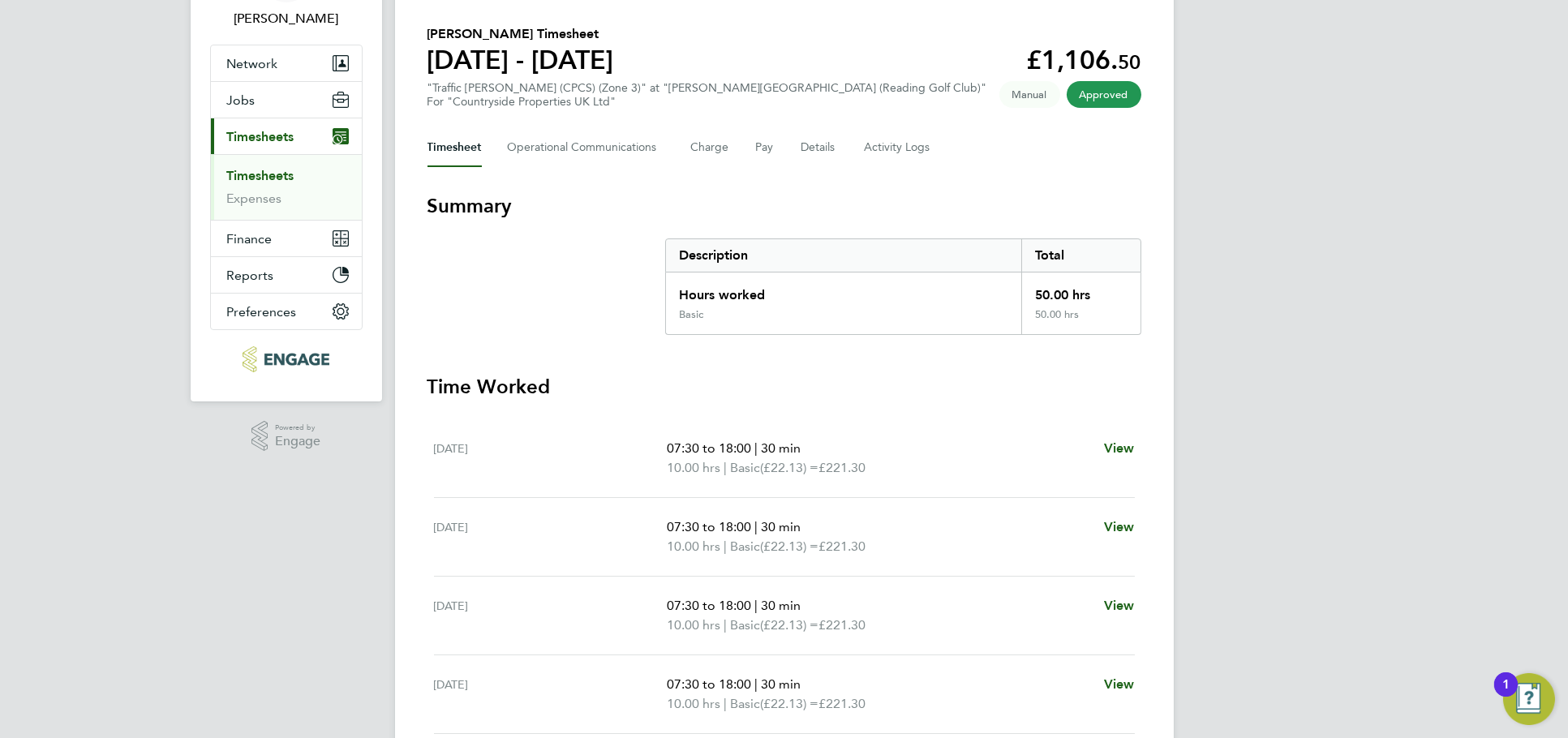
click at [1047, 292] on div "50.00 hrs" at bounding box center [1080, 290] width 119 height 36
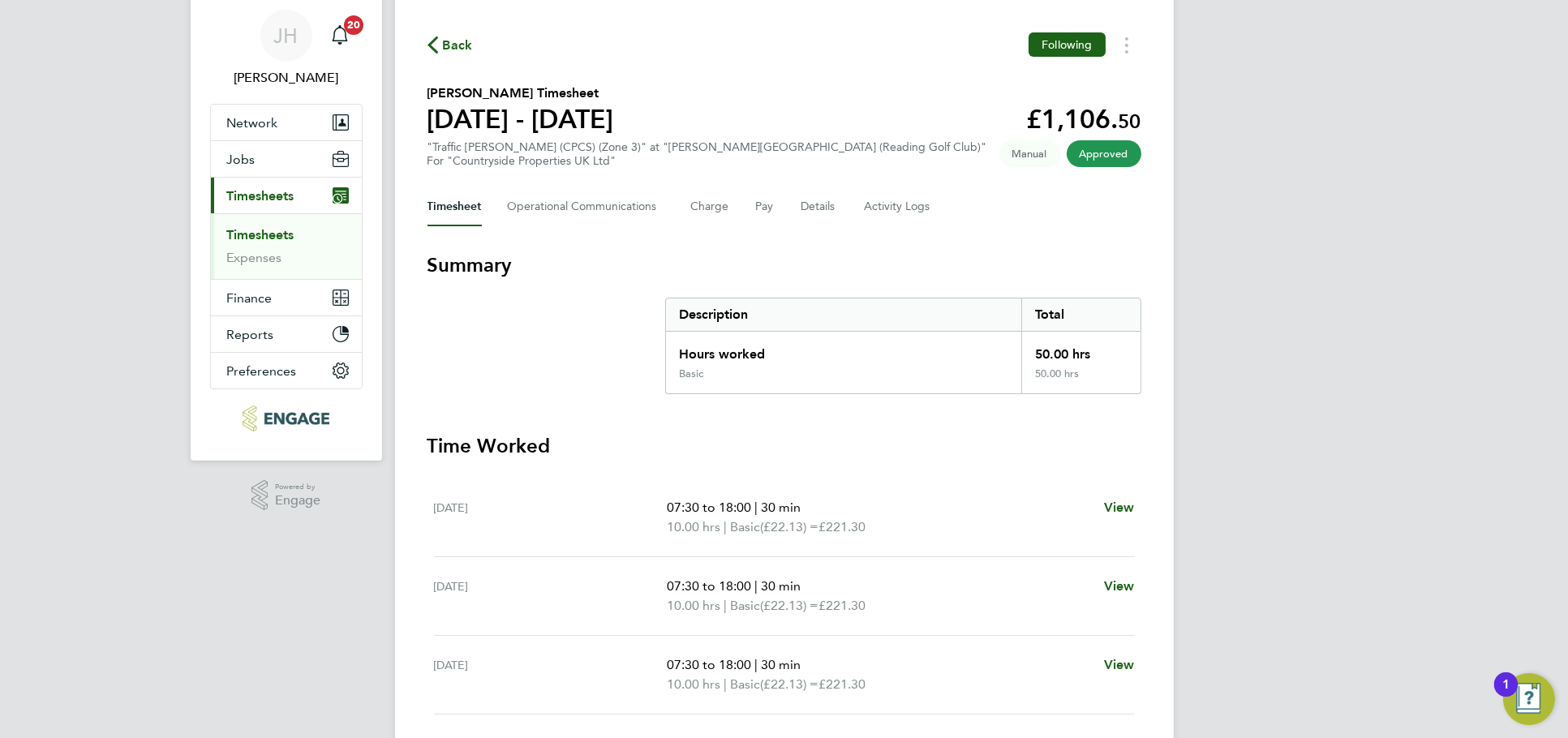
scroll to position [0, 0]
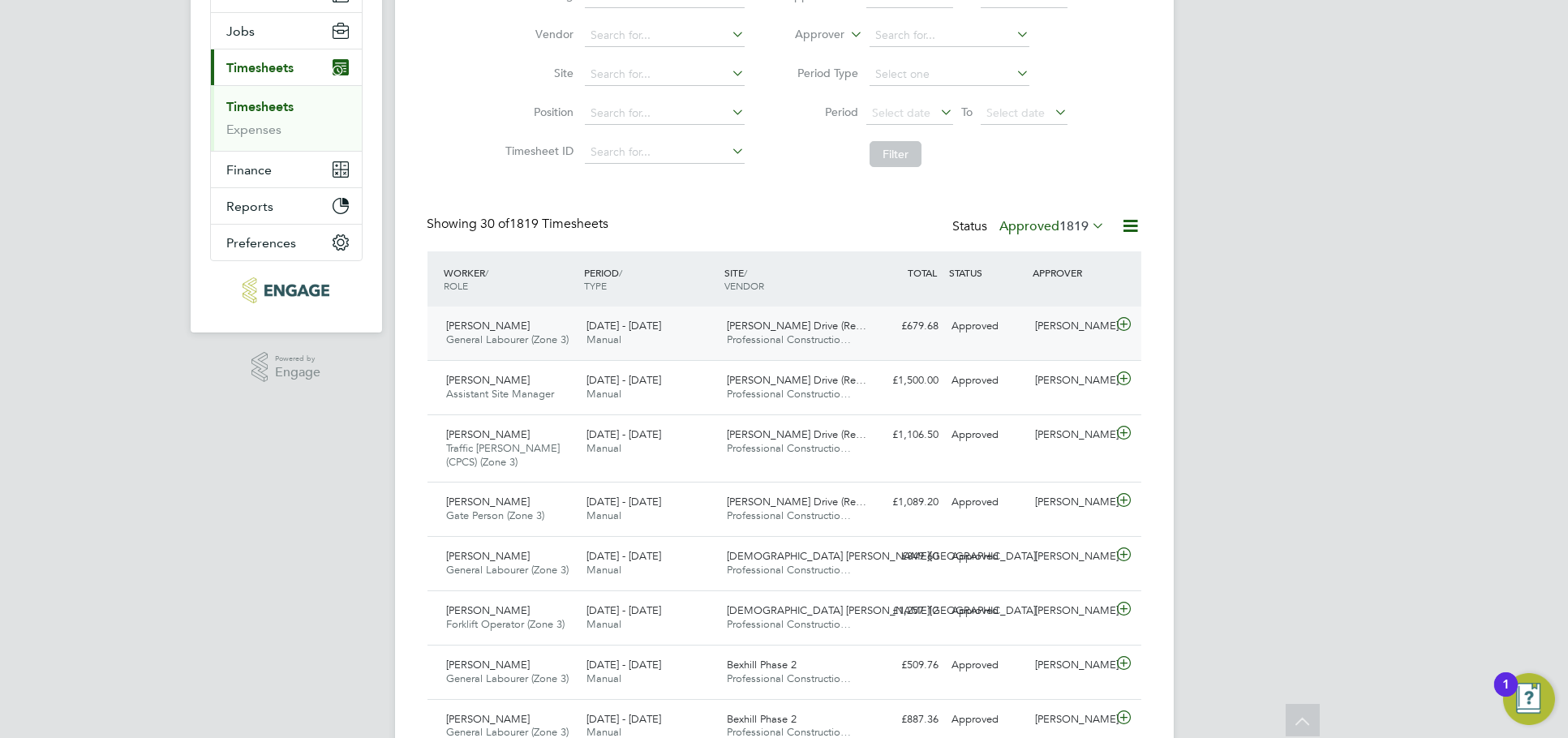
click at [1071, 331] on div "Dan Knowles" at bounding box center [1070, 326] width 85 height 27
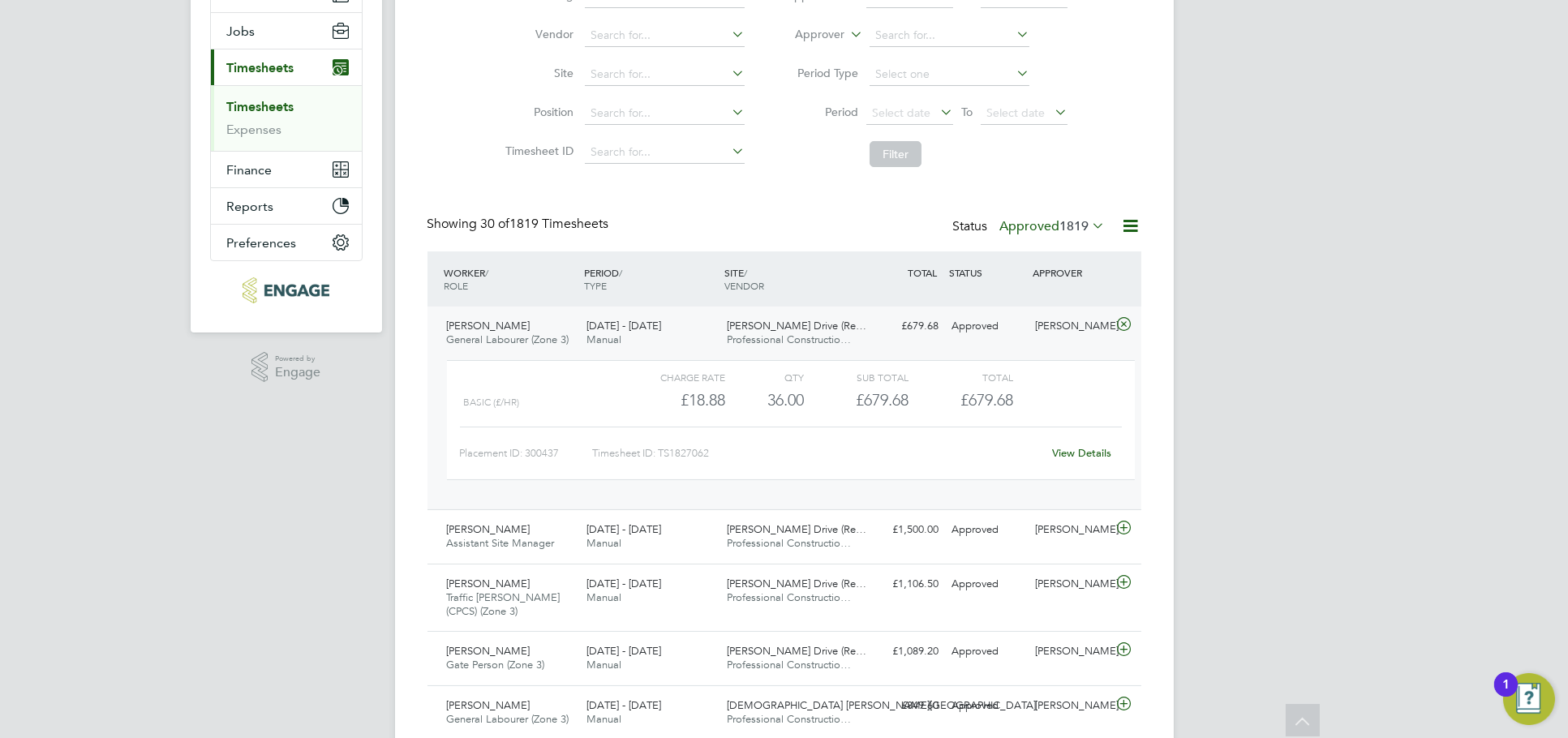
click at [1073, 453] on link "View Details" at bounding box center [1081, 453] width 59 height 13
click at [1040, 317] on div "Dan Knowles" at bounding box center [1070, 326] width 85 height 27
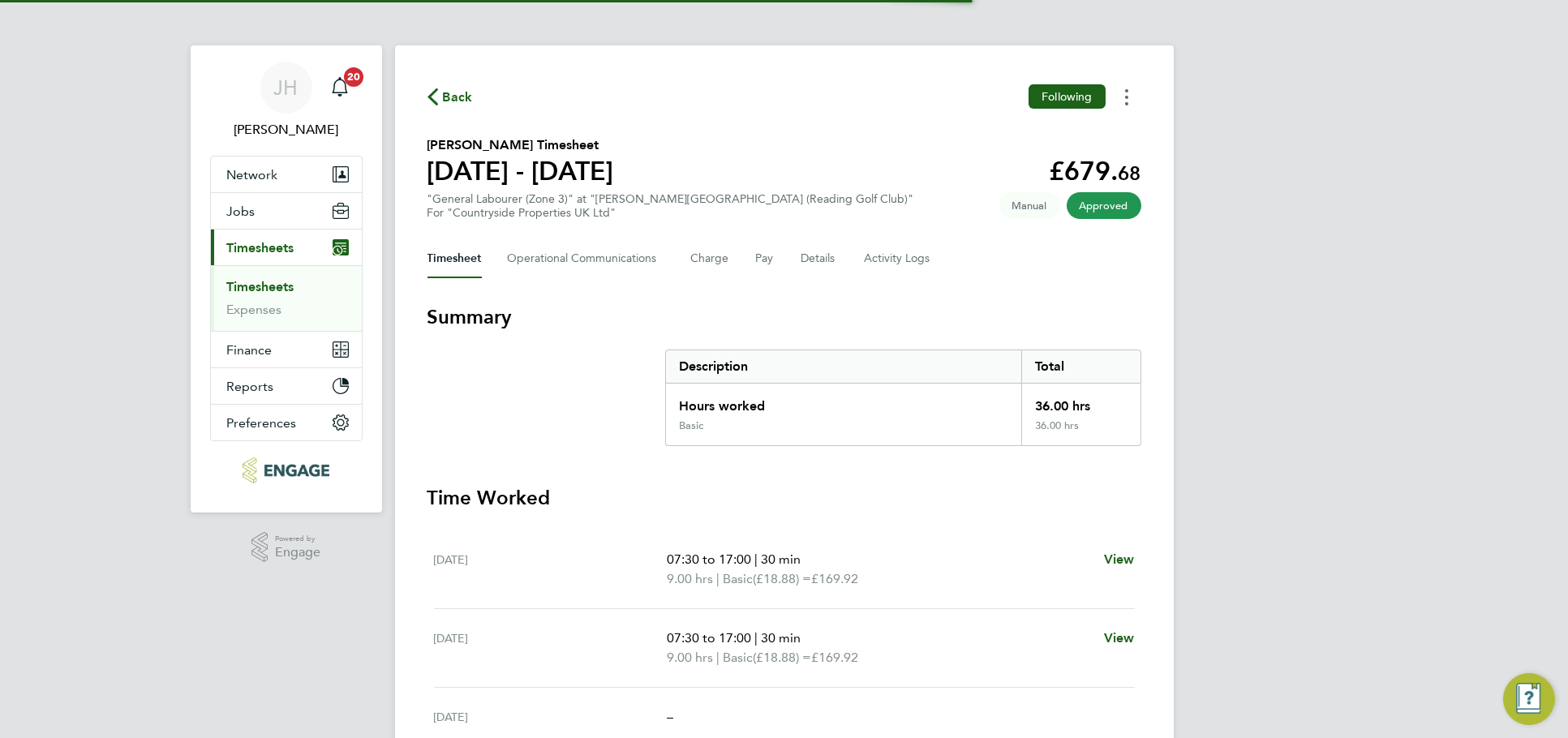
click at [1123, 97] on button "Timesheets Menu" at bounding box center [1126, 97] width 29 height 25
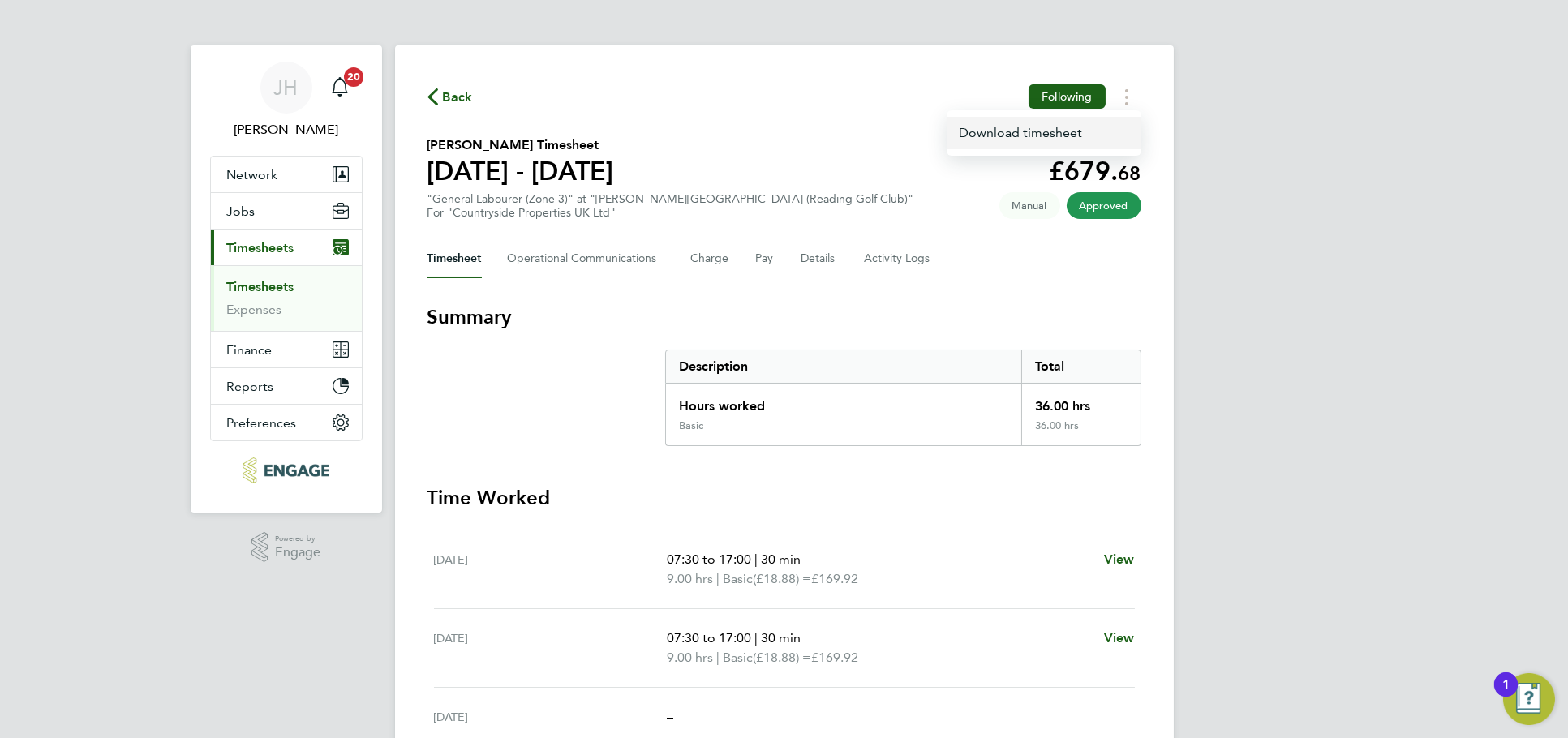
click at [1067, 140] on link "Download timesheet" at bounding box center [1043, 133] width 195 height 33
click at [1308, 157] on div "JH Jess Hogan Notifications 20 Applications: Network Team Members Businesses Si…" at bounding box center [784, 553] width 1568 height 1106
click at [1396, 203] on div "JH Jess Hogan Notifications 20 Applications: Network Team Members Businesses Si…" at bounding box center [784, 553] width 1568 height 1106
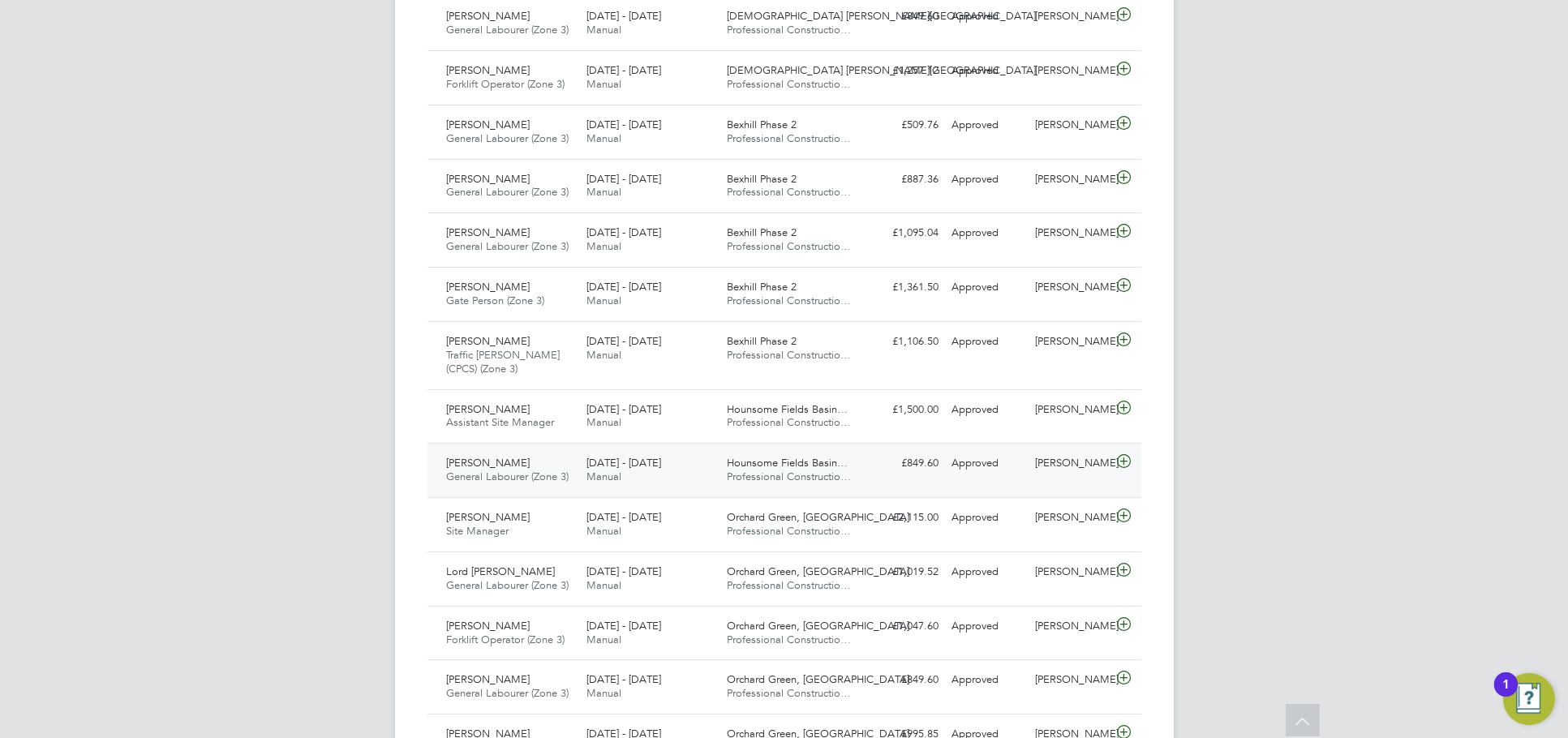
click at [1097, 473] on div "[PERSON_NAME]" at bounding box center [1070, 464] width 85 height 27
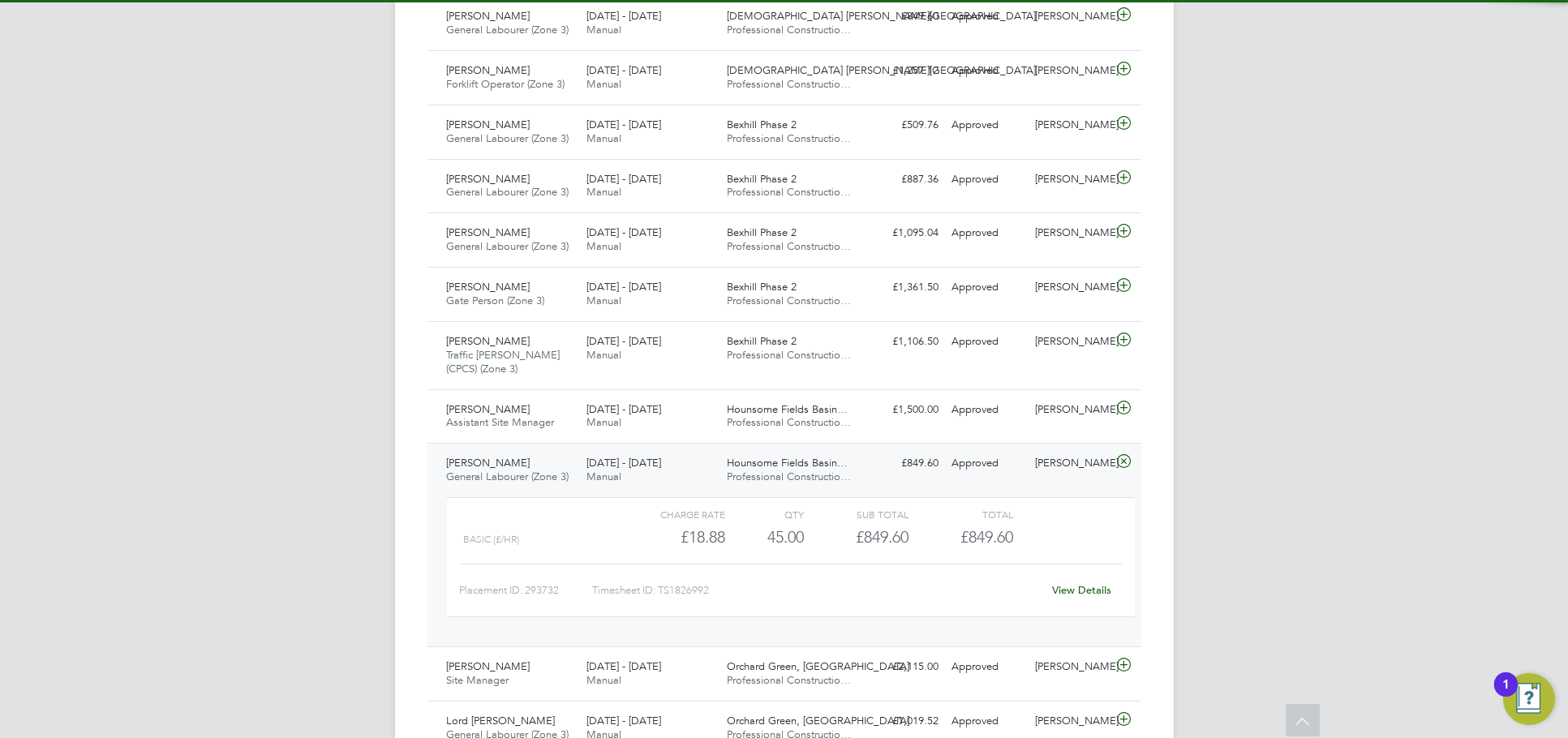
click at [1082, 599] on div "View Details" at bounding box center [1082, 590] width 79 height 26
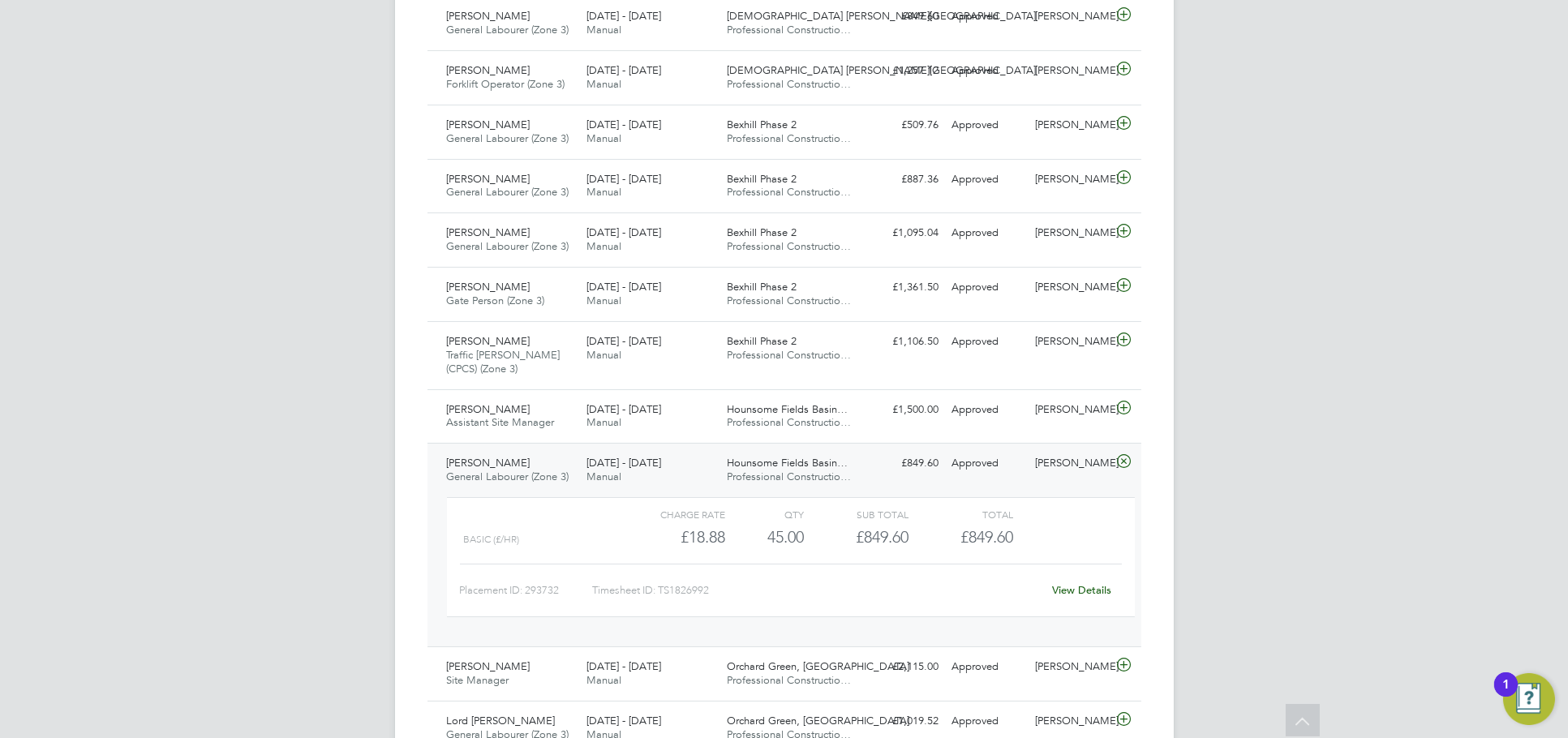
click at [1082, 596] on div "View Details" at bounding box center [1082, 590] width 79 height 26
click at [1085, 588] on link "View Details" at bounding box center [1081, 590] width 59 height 13
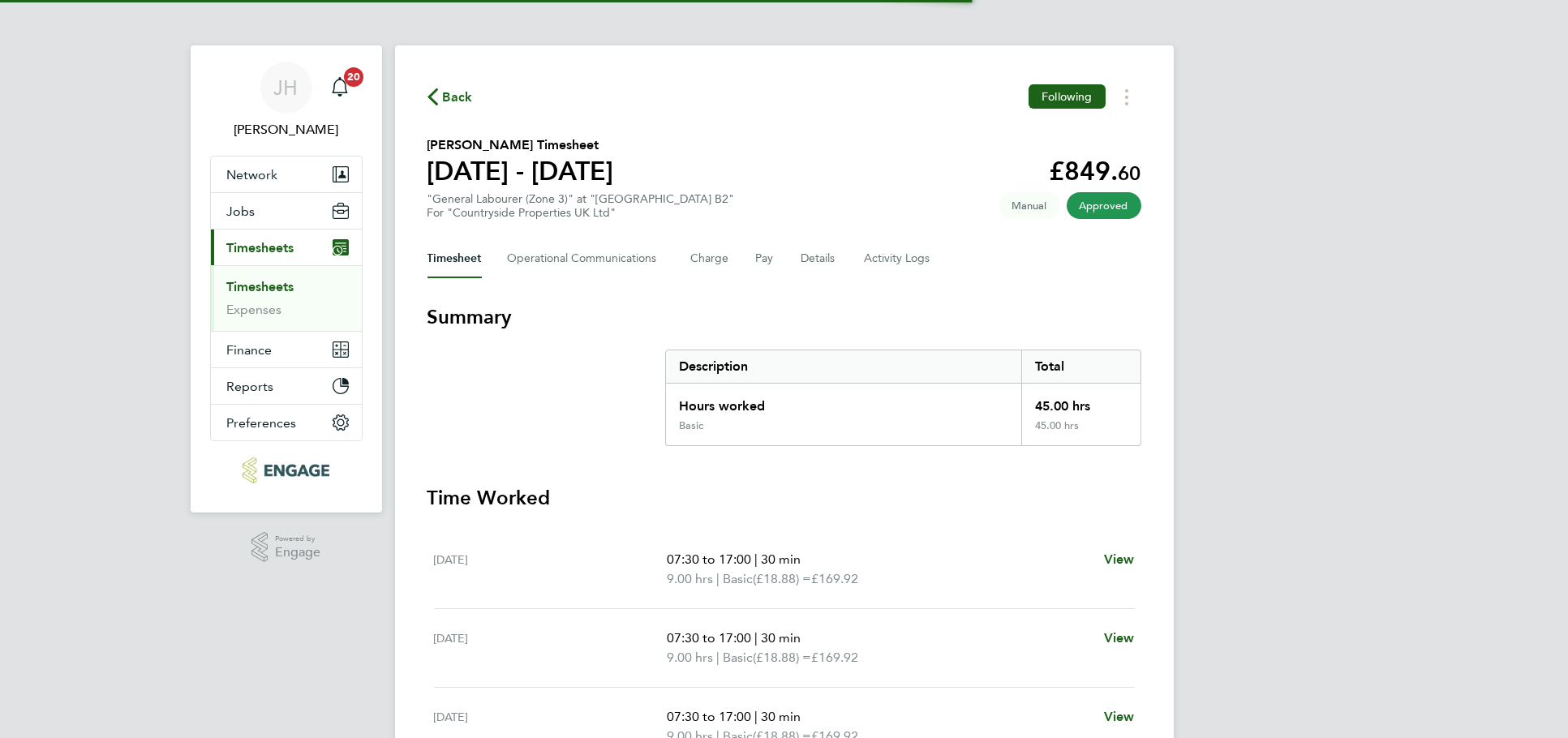
click at [1140, 93] on div "Back Following [PERSON_NAME] Timesheet [DATE] - [DATE] £849. 60 "General Labour…" at bounding box center [784, 602] width 779 height 1114
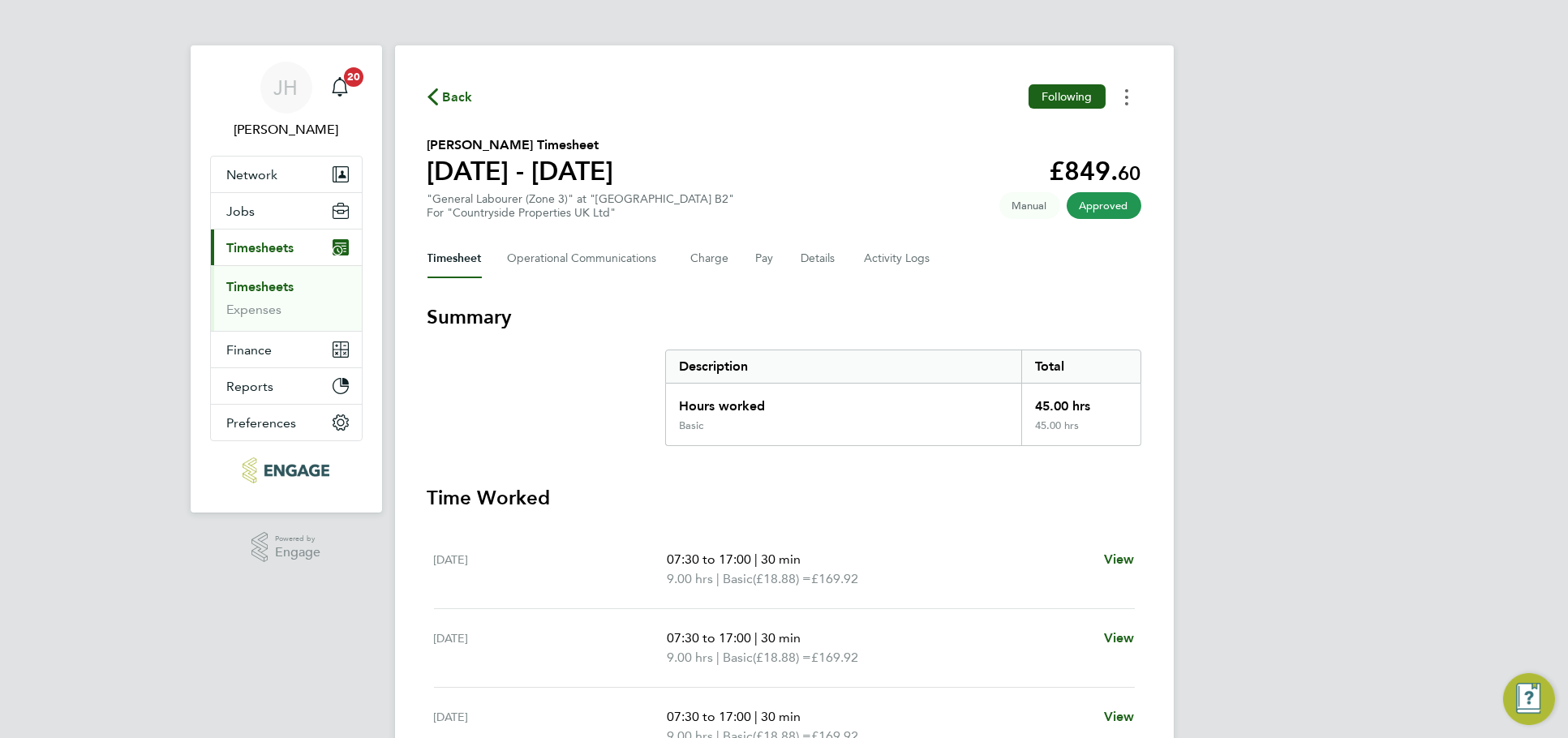
click at [1129, 93] on button "Timesheets Menu" at bounding box center [1126, 97] width 29 height 25
click at [1063, 120] on link "Download timesheet" at bounding box center [1043, 133] width 195 height 33
